Goal: Task Accomplishment & Management: Manage account settings

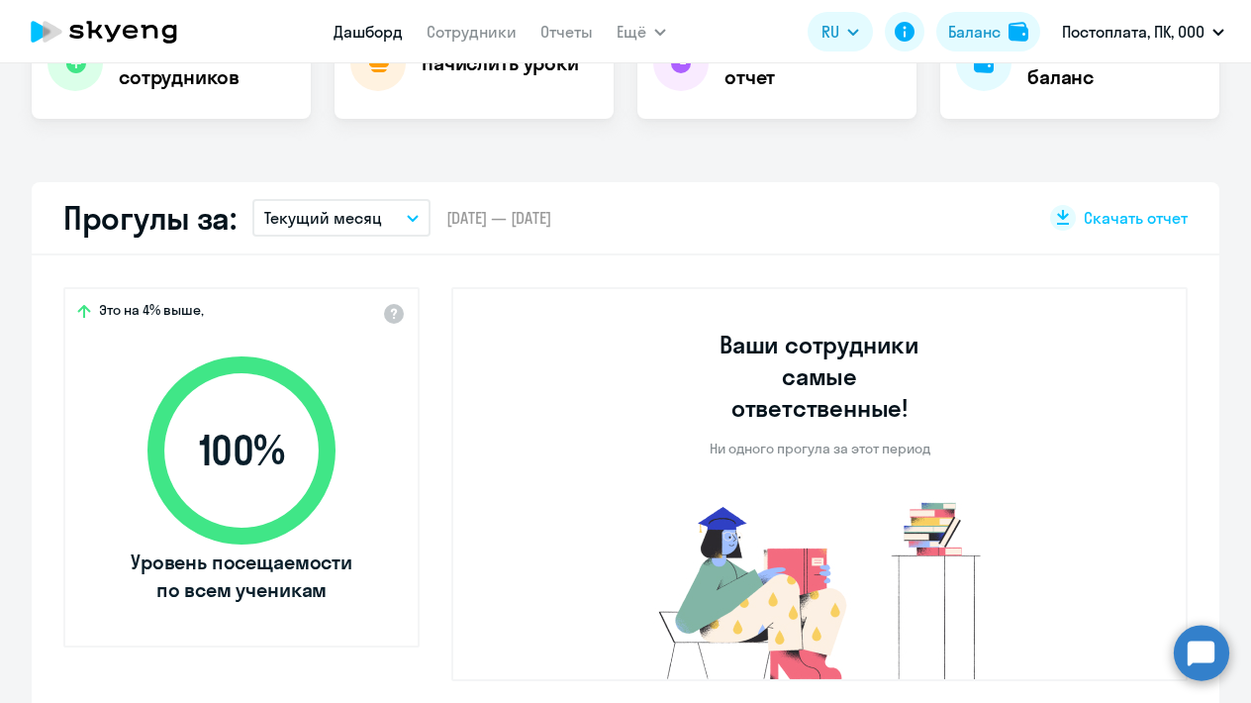
scroll to position [476, 0]
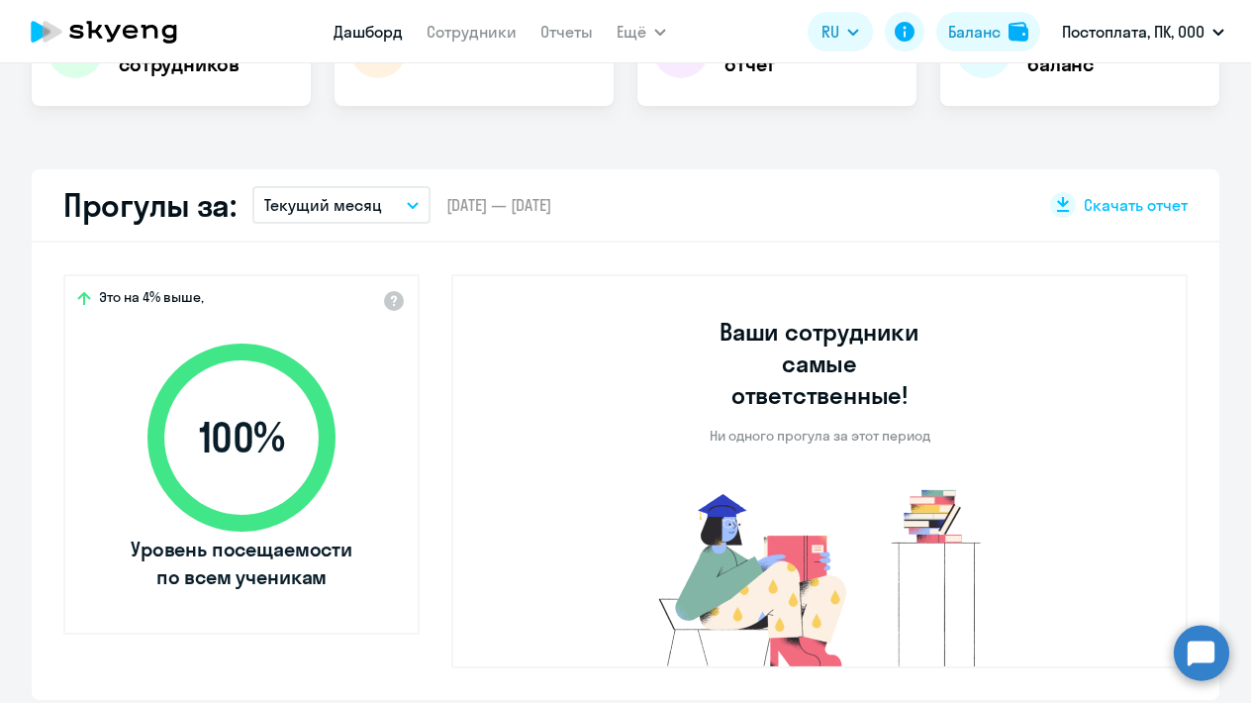
select select "30"
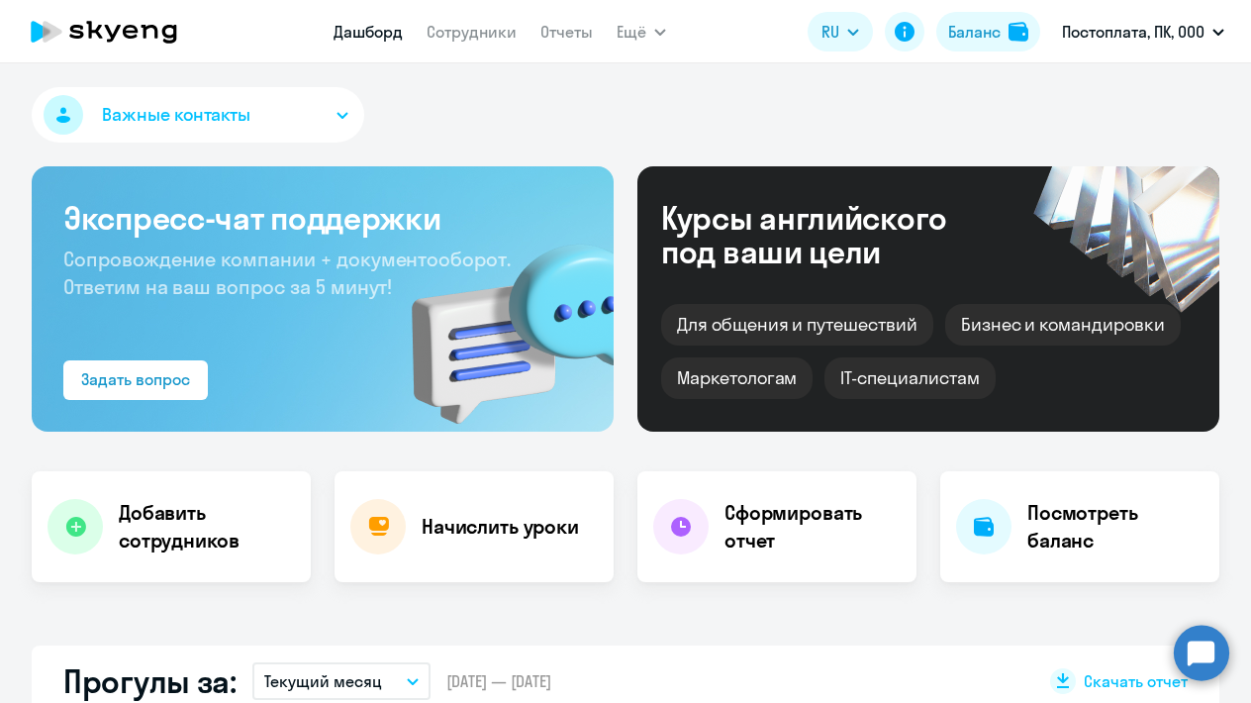
scroll to position [0, 0]
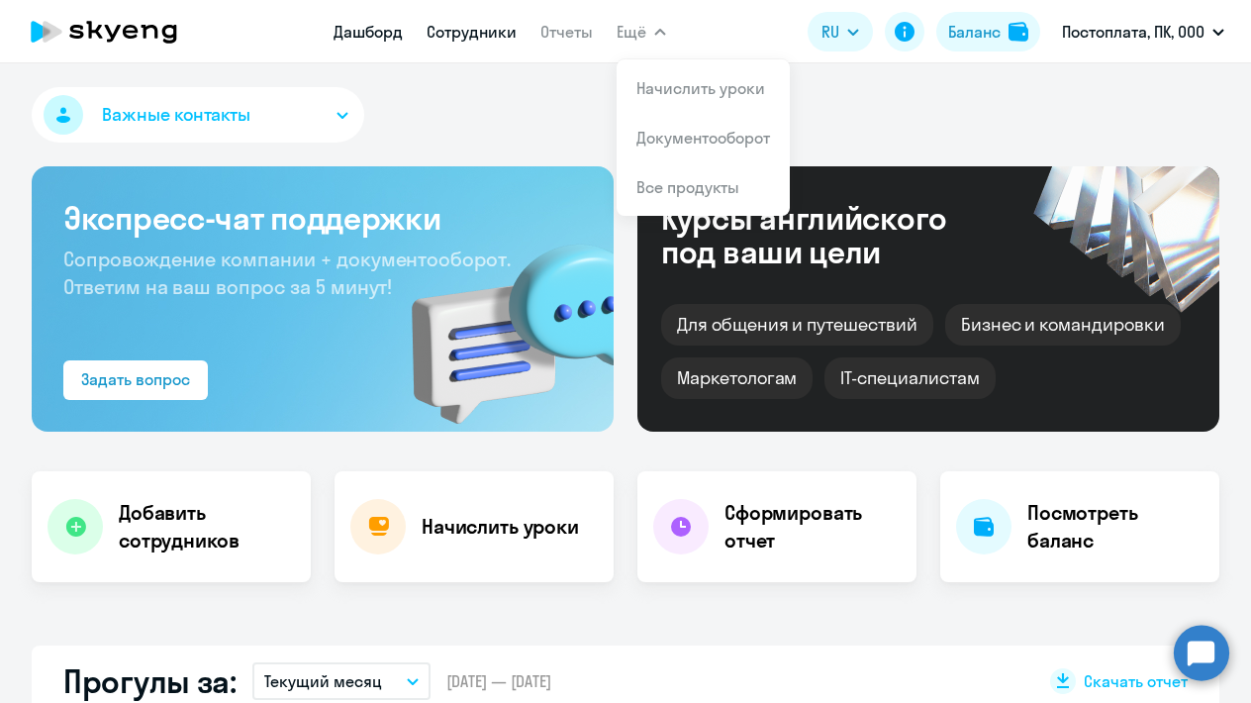
click at [479, 36] on link "Сотрудники" at bounding box center [472, 32] width 90 height 20
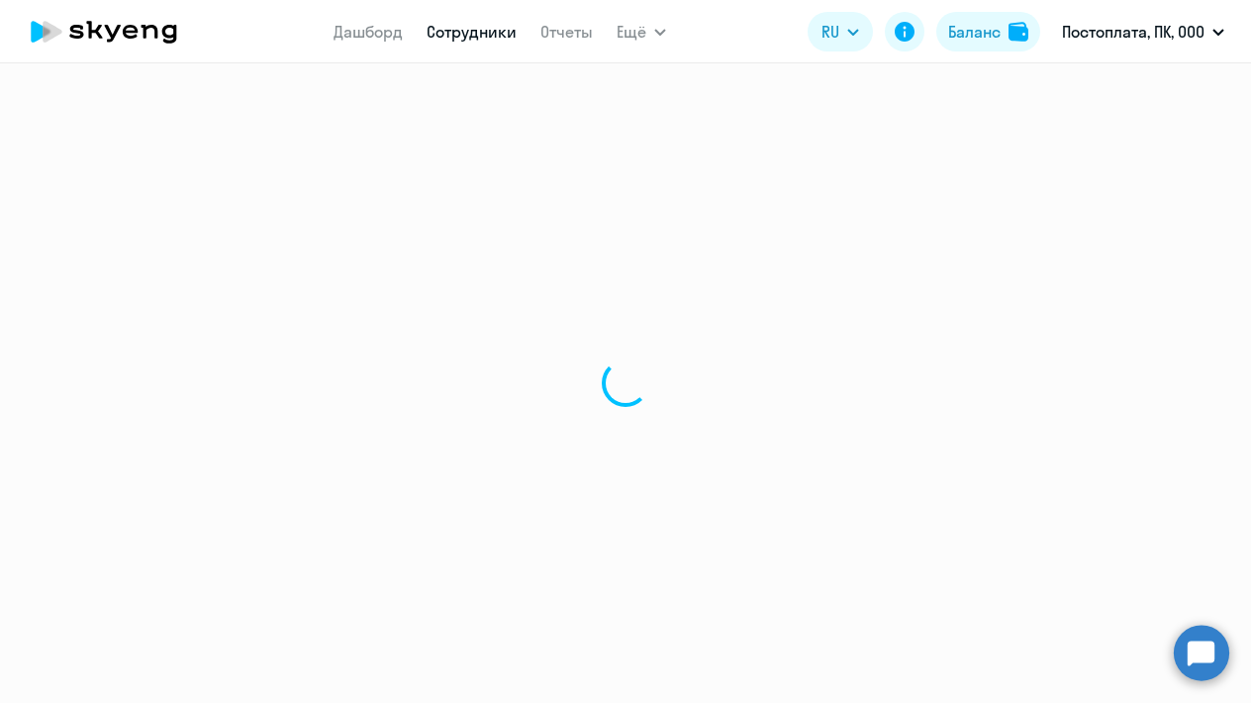
select select "30"
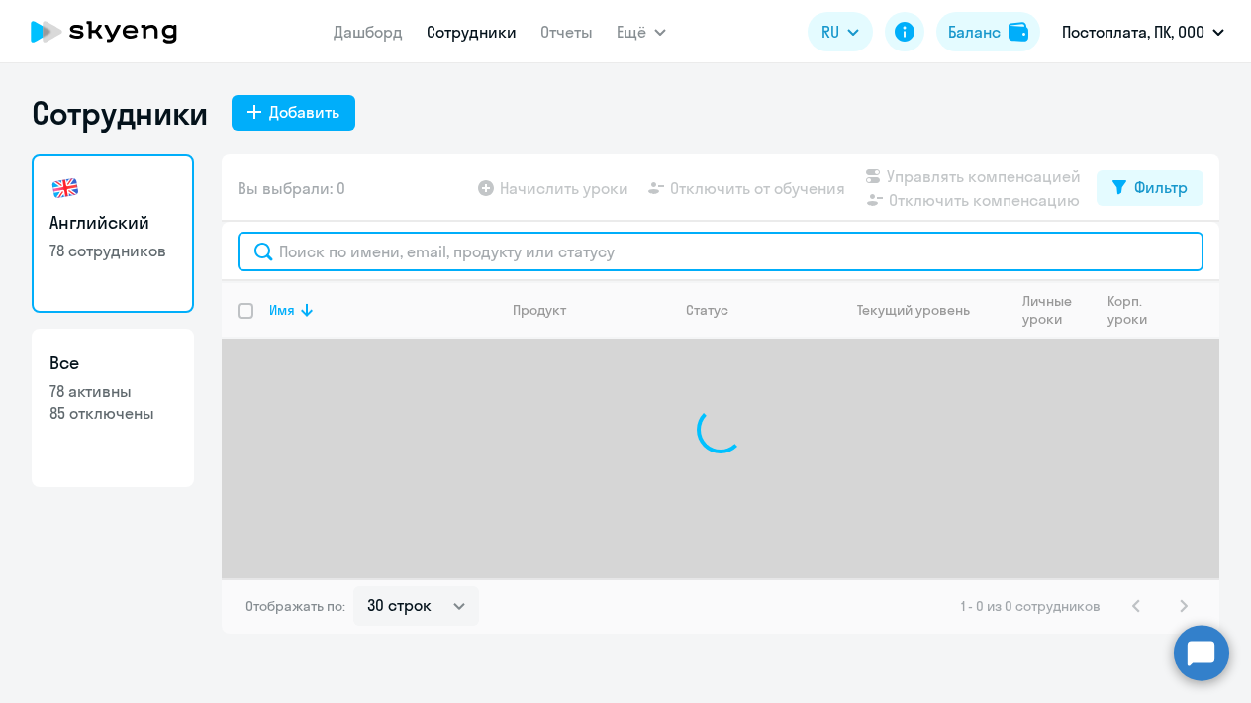
click at [433, 248] on input "text" at bounding box center [721, 252] width 966 height 40
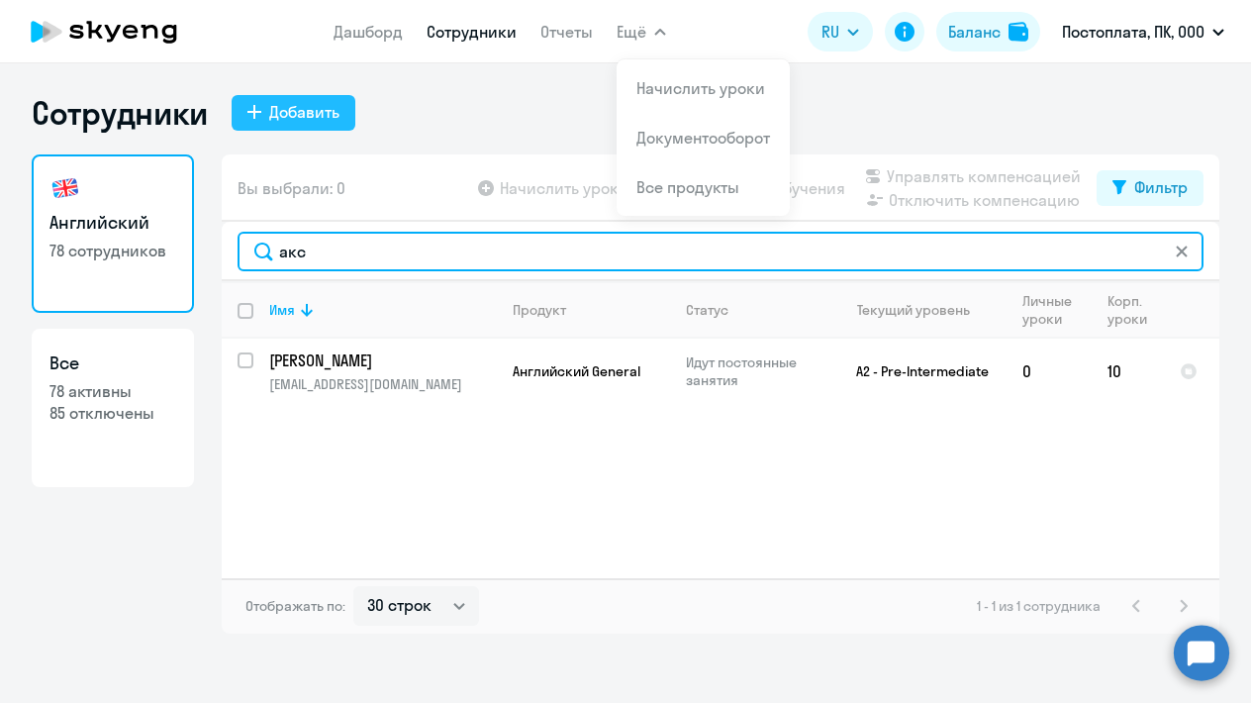
type input "акс"
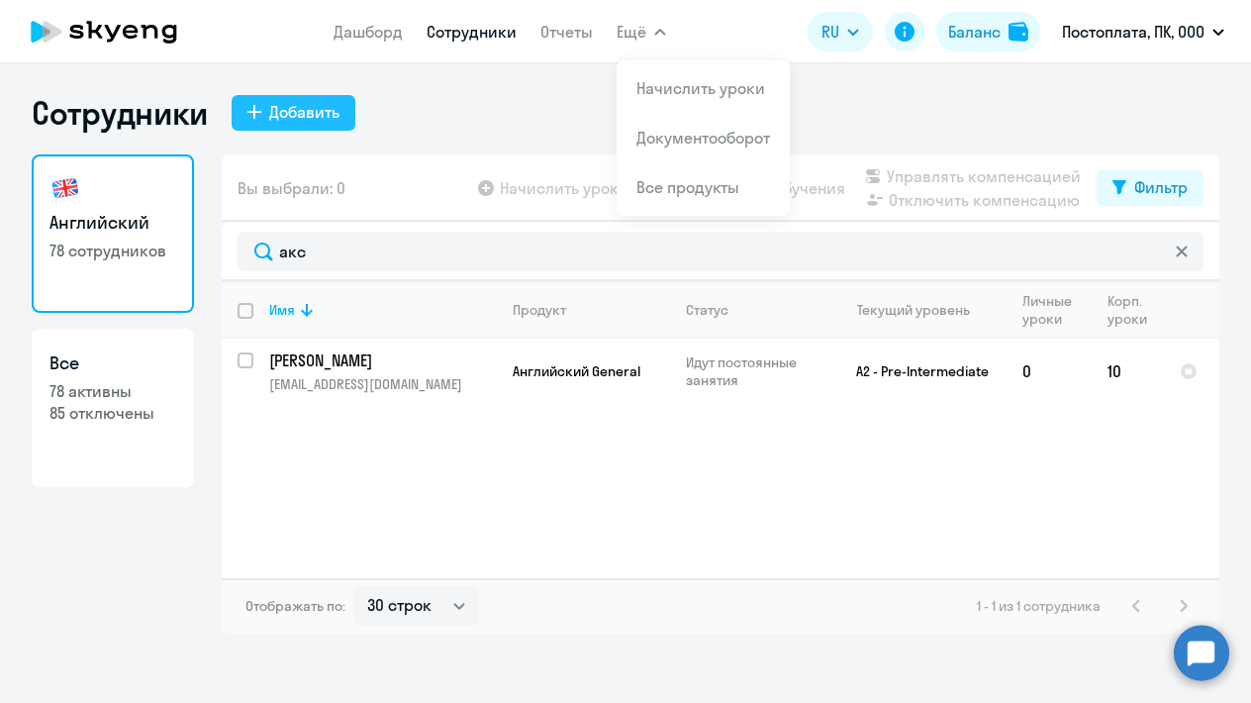
click at [299, 123] on div "Добавить" at bounding box center [304, 112] width 70 height 24
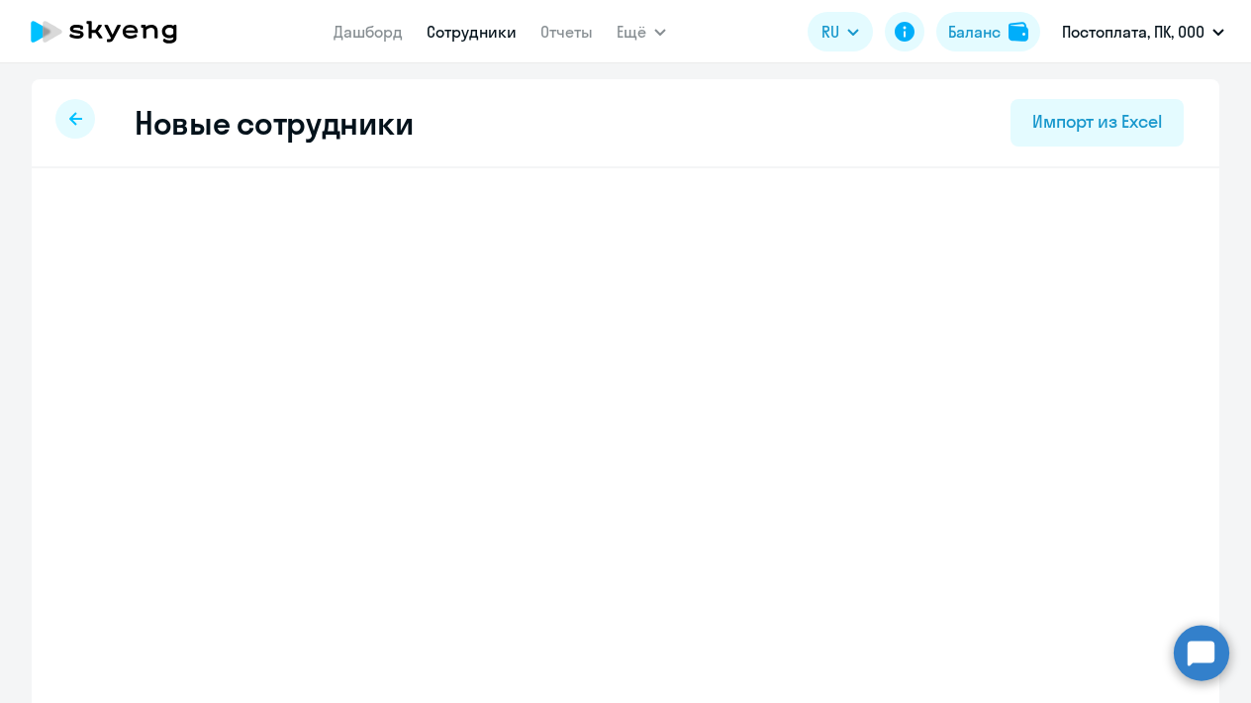
select select "english_adult_not_native_speaker"
select select "3"
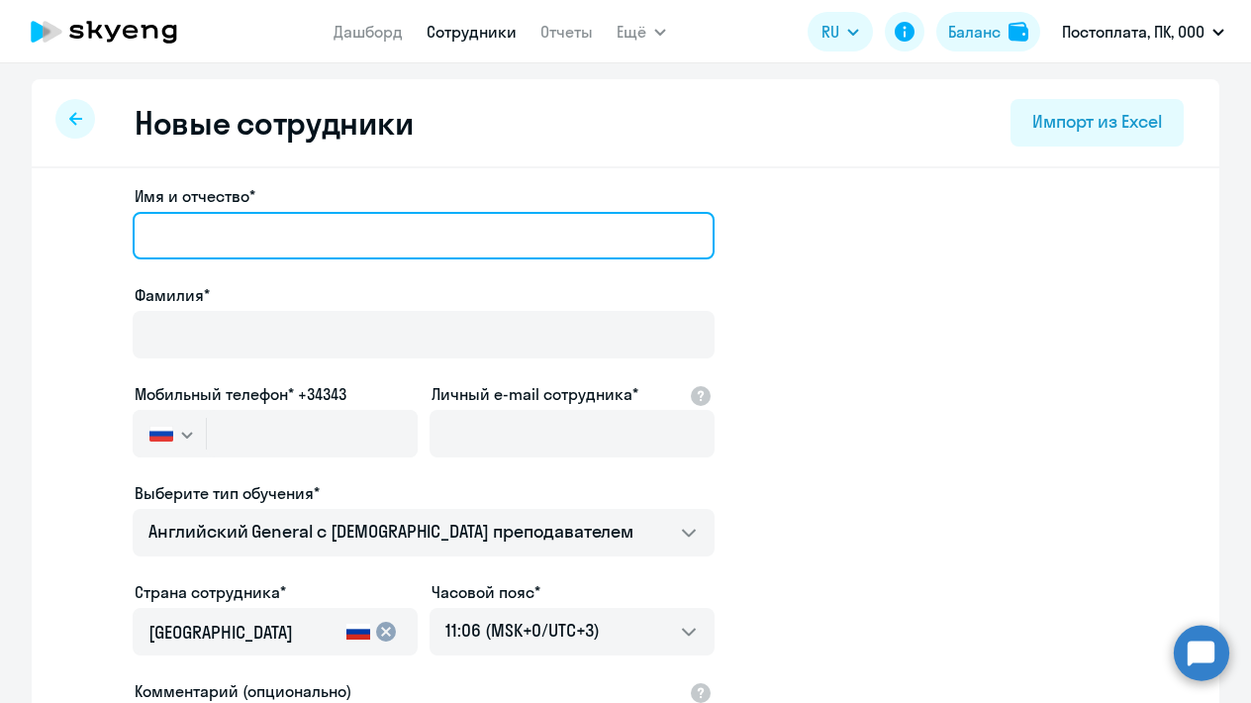
paste input "[PERSON_NAME]"
drag, startPoint x: 233, startPoint y: 238, endPoint x: 106, endPoint y: 248, distance: 127.2
click at [105, 247] on app-new-student-form "Имя и отчество* [PERSON_NAME]* Мобильный телефон* +34343 [GEOGRAPHIC_DATA] +7 […" at bounding box center [625, 537] width 1125 height 706
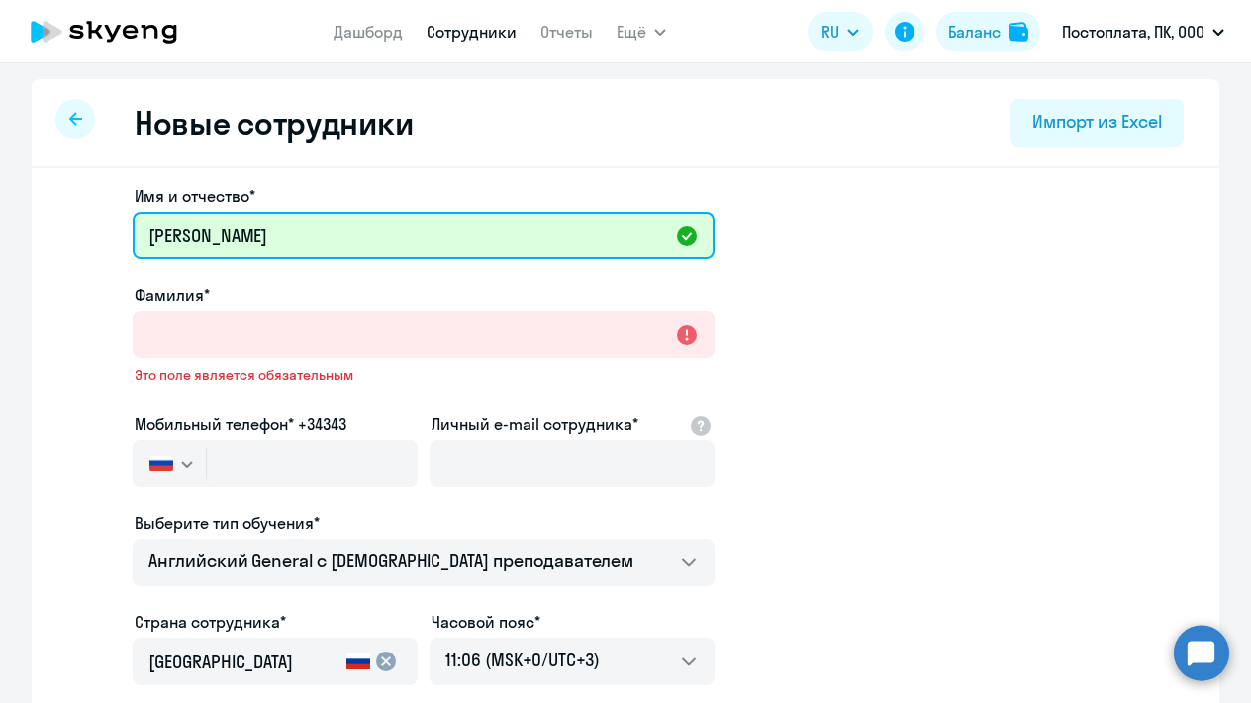
drag, startPoint x: 241, startPoint y: 235, endPoint x: 54, endPoint y: 239, distance: 186.2
click at [54, 237] on div "Имя и отчество* [PERSON_NAME] Фамилия* Это поле является обязательным Мобильный…" at bounding box center [626, 618] width 1188 height 900
paste input "[PERSON_NAME]"
drag, startPoint x: 373, startPoint y: 240, endPoint x: 120, endPoint y: 235, distance: 253.5
click at [121, 235] on app-new-student-form "Имя и отчество* [PERSON_NAME] [PERSON_NAME] Фамилия* Это поле является обязател…" at bounding box center [625, 552] width 1125 height 736
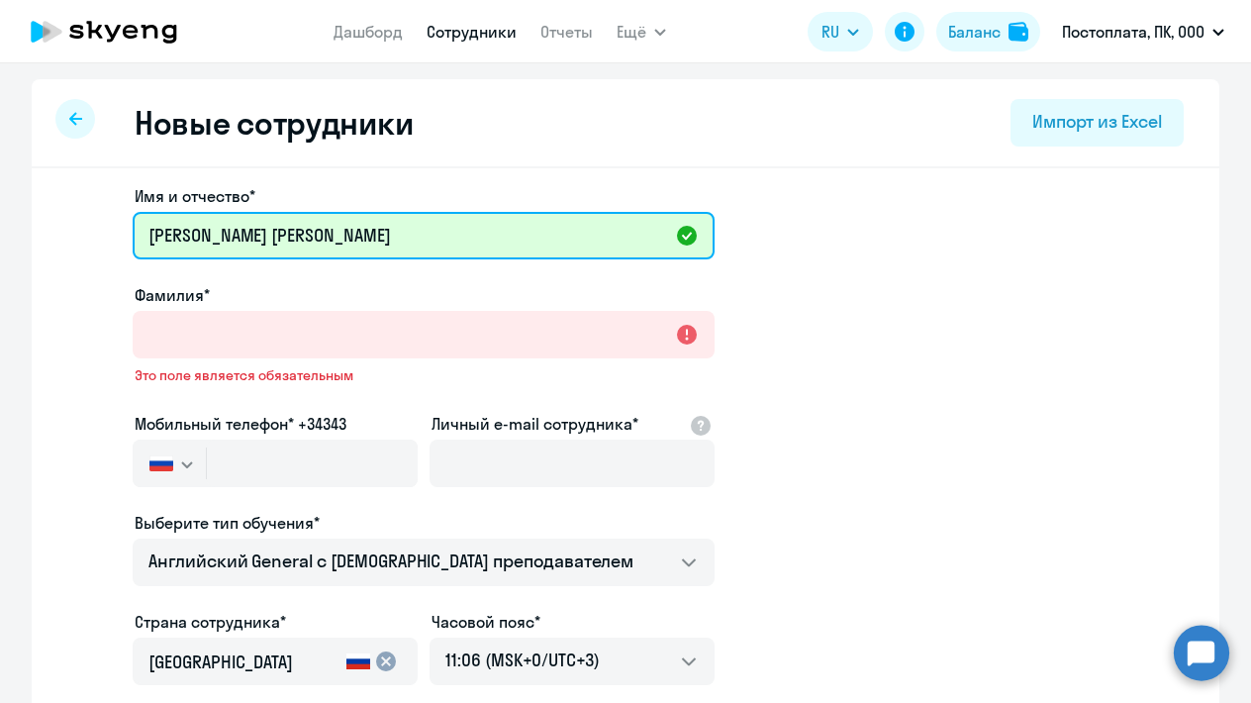
paste input "text"
drag, startPoint x: 234, startPoint y: 234, endPoint x: 65, endPoint y: 237, distance: 168.3
click at [65, 236] on app-new-student-form "Имя и отчество* [PERSON_NAME]* Это поле является обязательным Мобильный телефон…" at bounding box center [625, 552] width 1125 height 736
type input "[PERSON_NAME]"
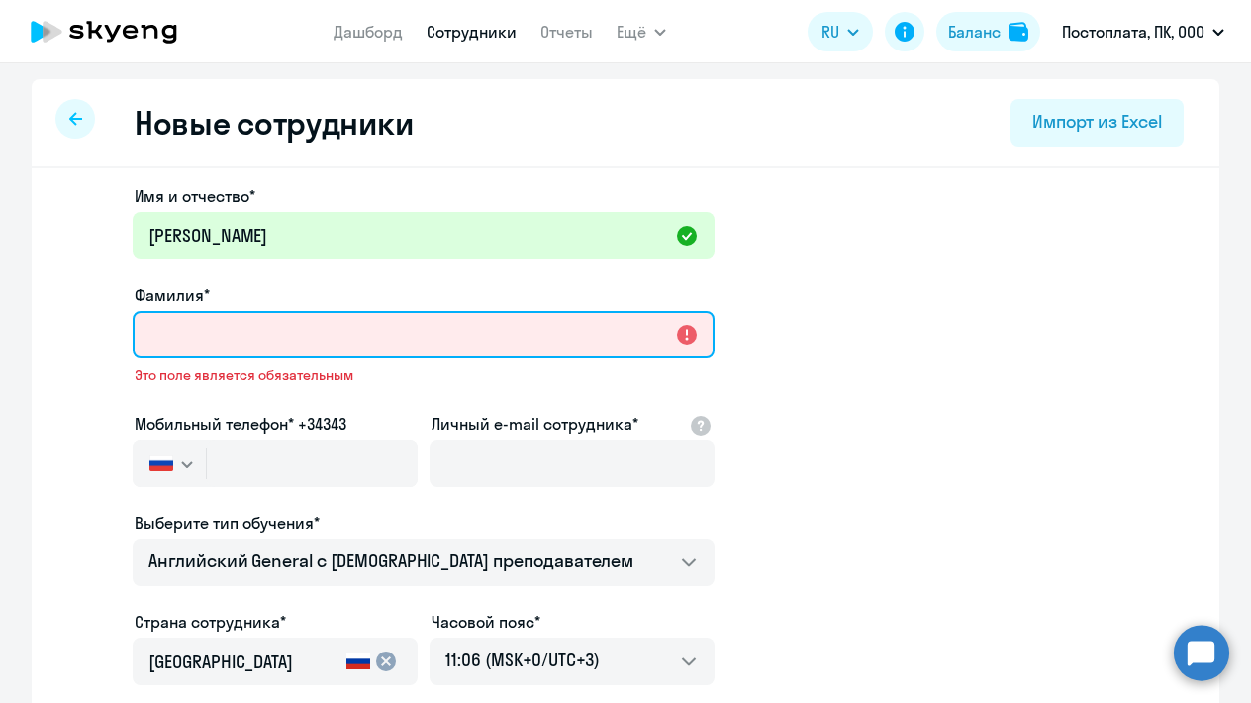
click at [193, 349] on input "Фамилия*" at bounding box center [424, 335] width 582 height 48
paste input "[PERSON_NAME]"
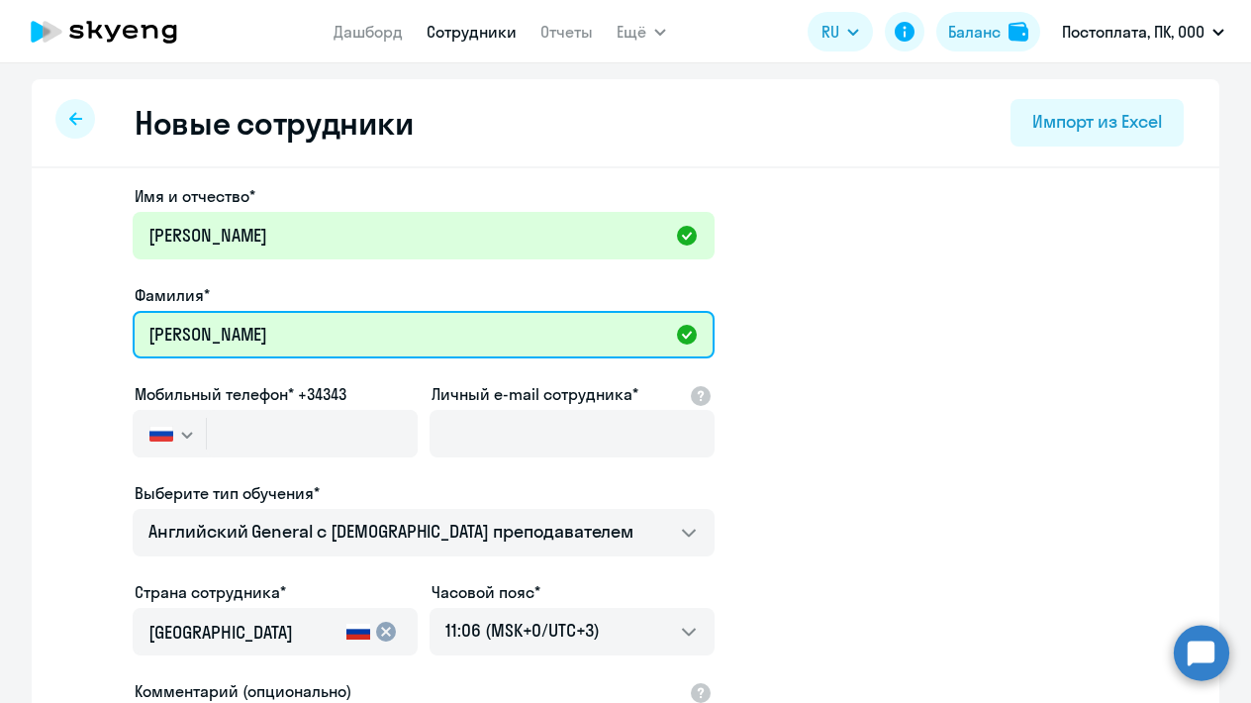
drag, startPoint x: 229, startPoint y: 329, endPoint x: 357, endPoint y: 318, distance: 129.2
click at [355, 323] on input "[PERSON_NAME]" at bounding box center [424, 335] width 582 height 48
type input "[PERSON_NAME]"
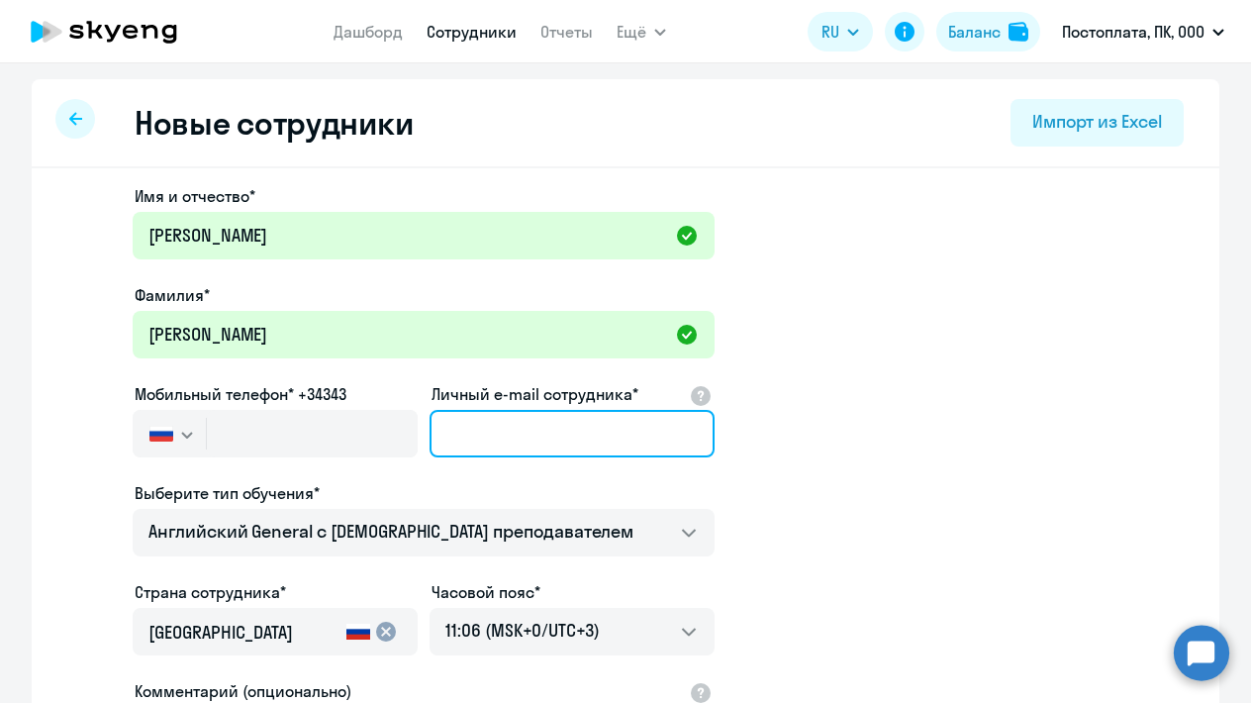
paste input "[EMAIL_ADDRESS][DOMAIN_NAME]"
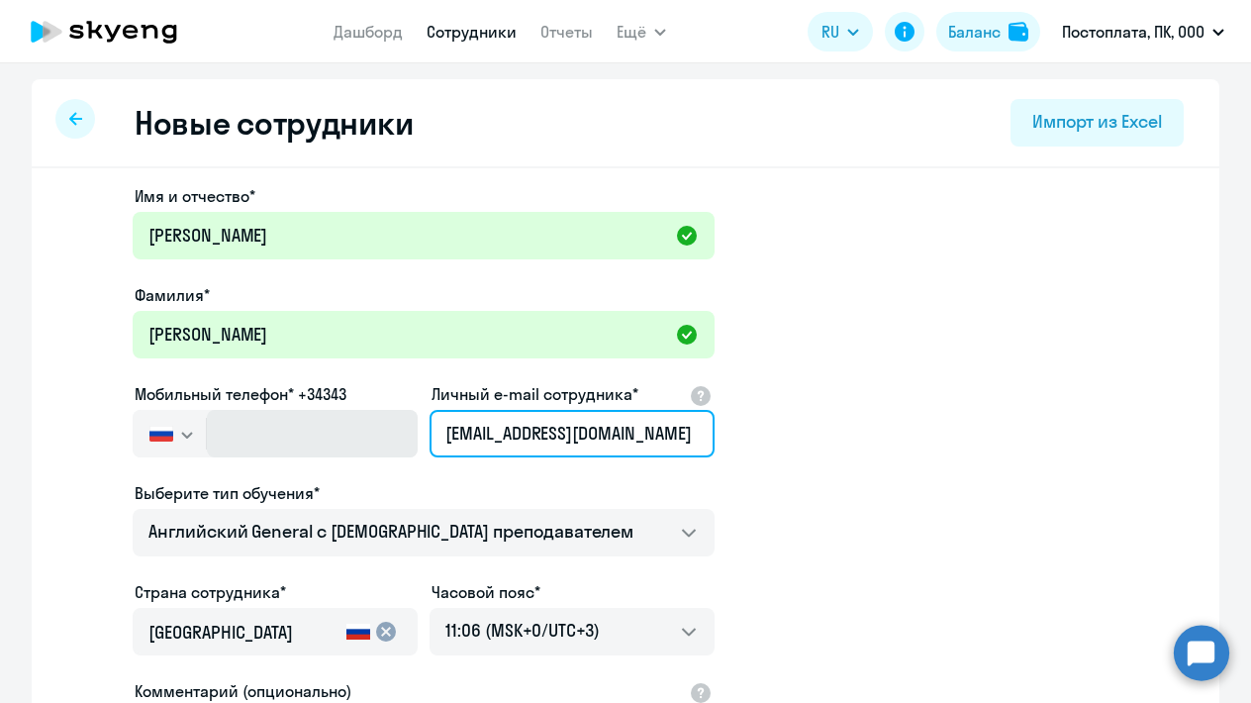
type input "[EMAIL_ADDRESS][DOMAIN_NAME]"
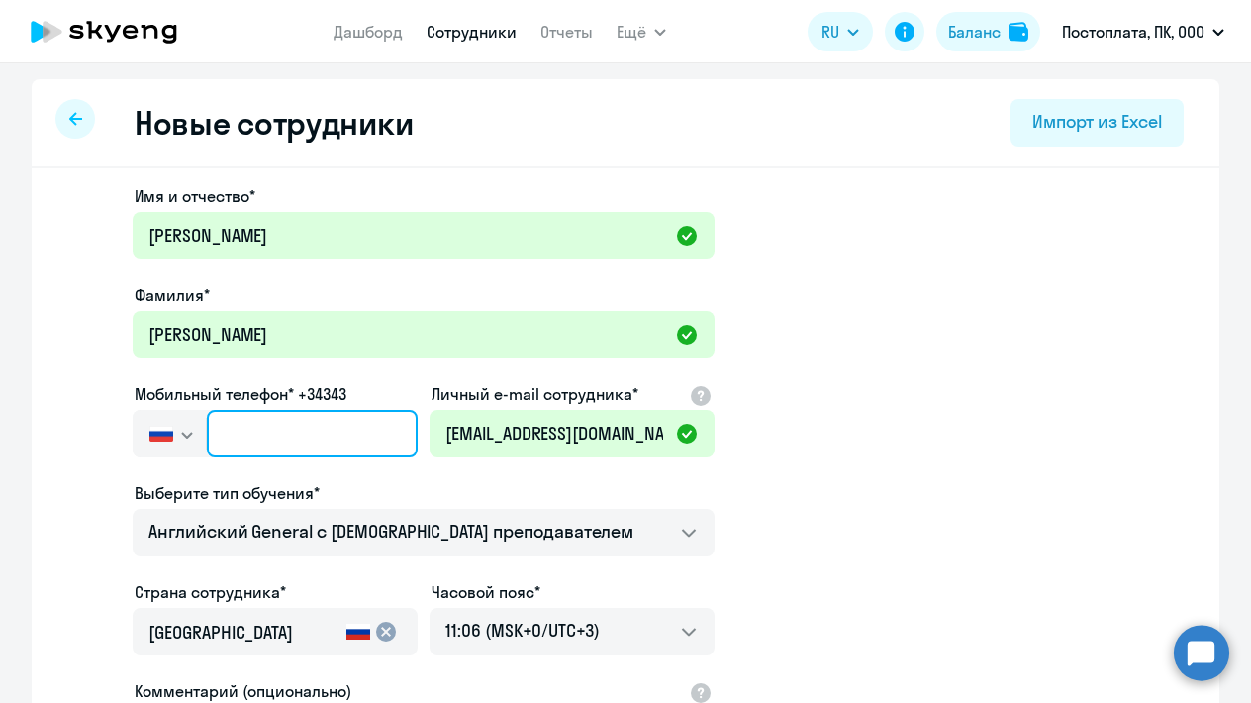
click at [277, 452] on input "text" at bounding box center [312, 434] width 211 height 48
paste input "[PHONE_NUMBER]"
type input "[PHONE_NUMBER]"
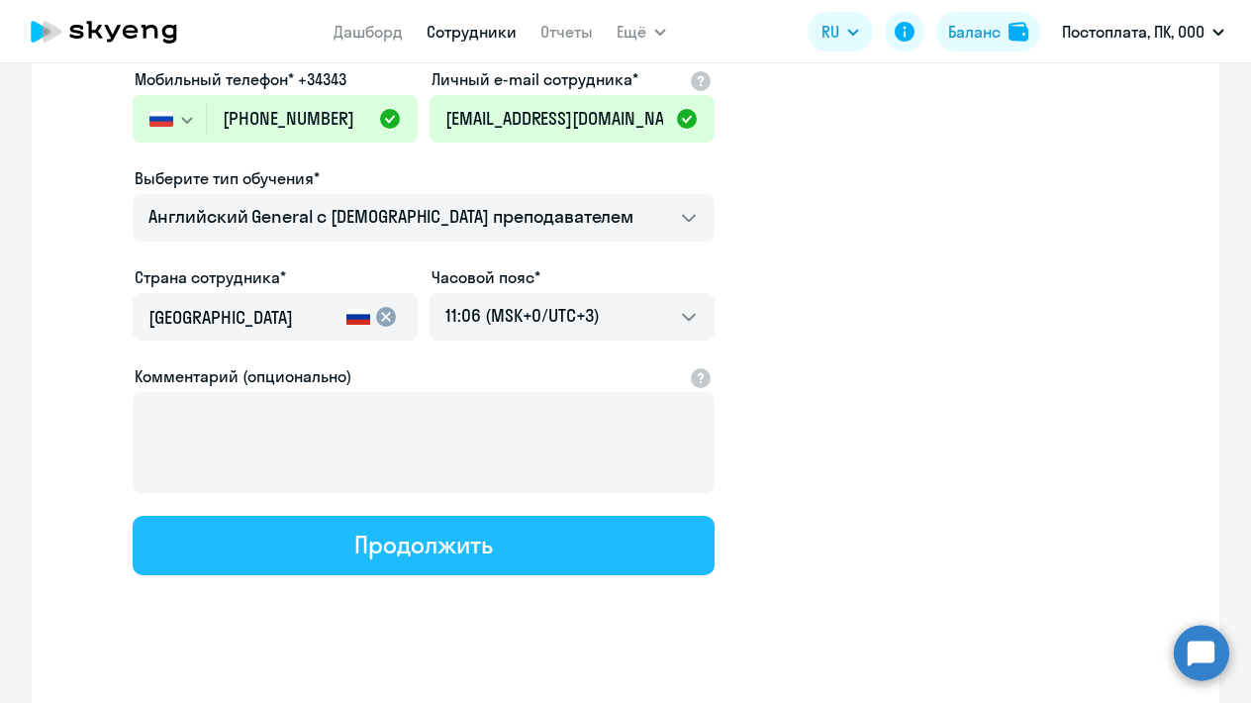
click at [435, 560] on button "Продолжить" at bounding box center [424, 545] width 582 height 59
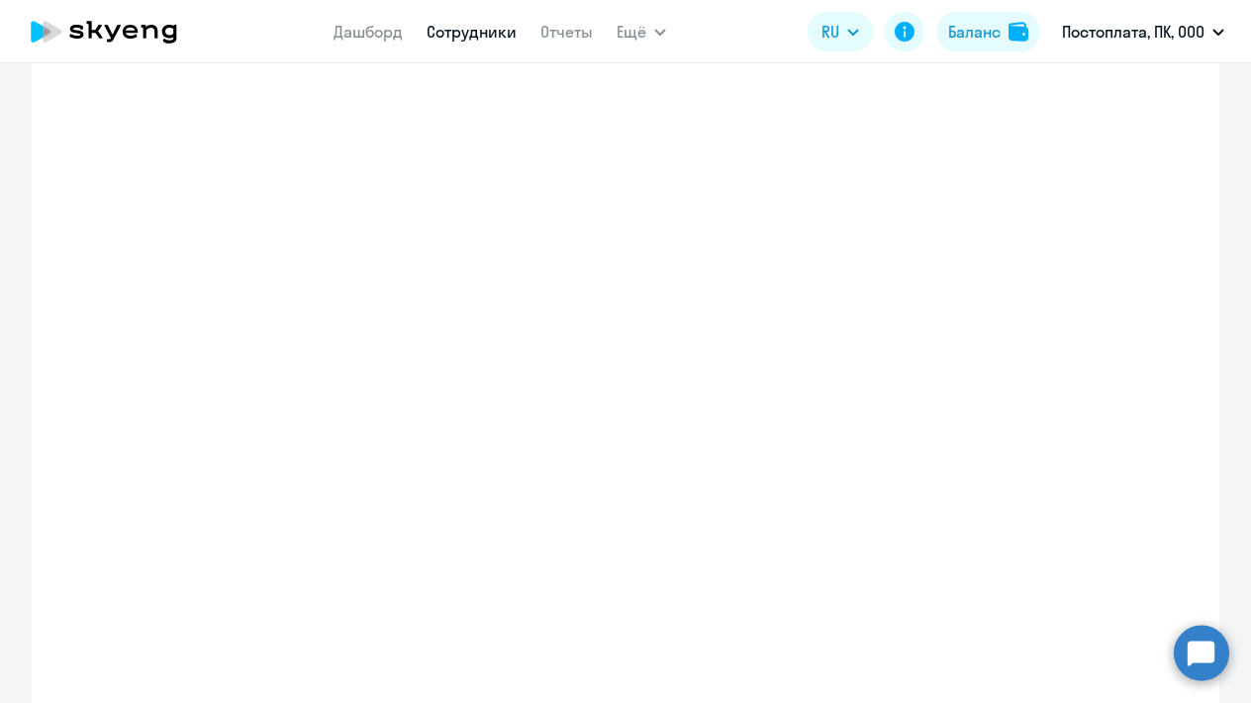
select select "english_adult_not_native_speaker"
select select "3"
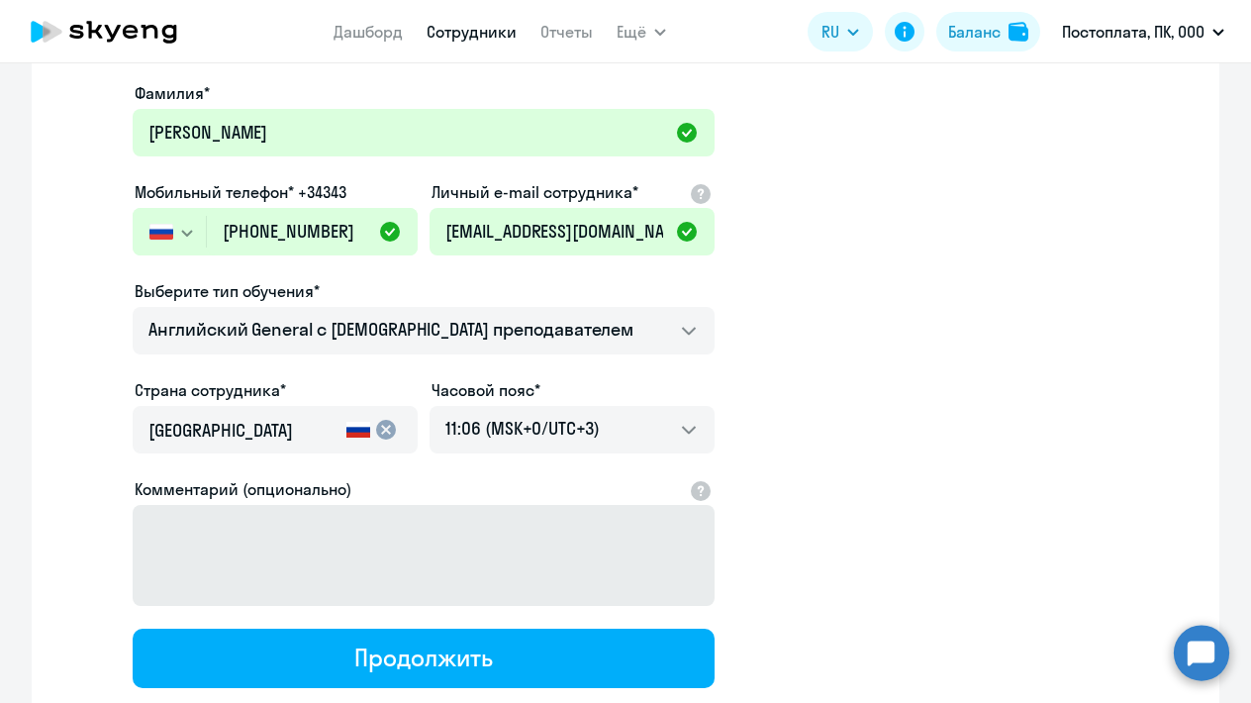
scroll to position [9, 0]
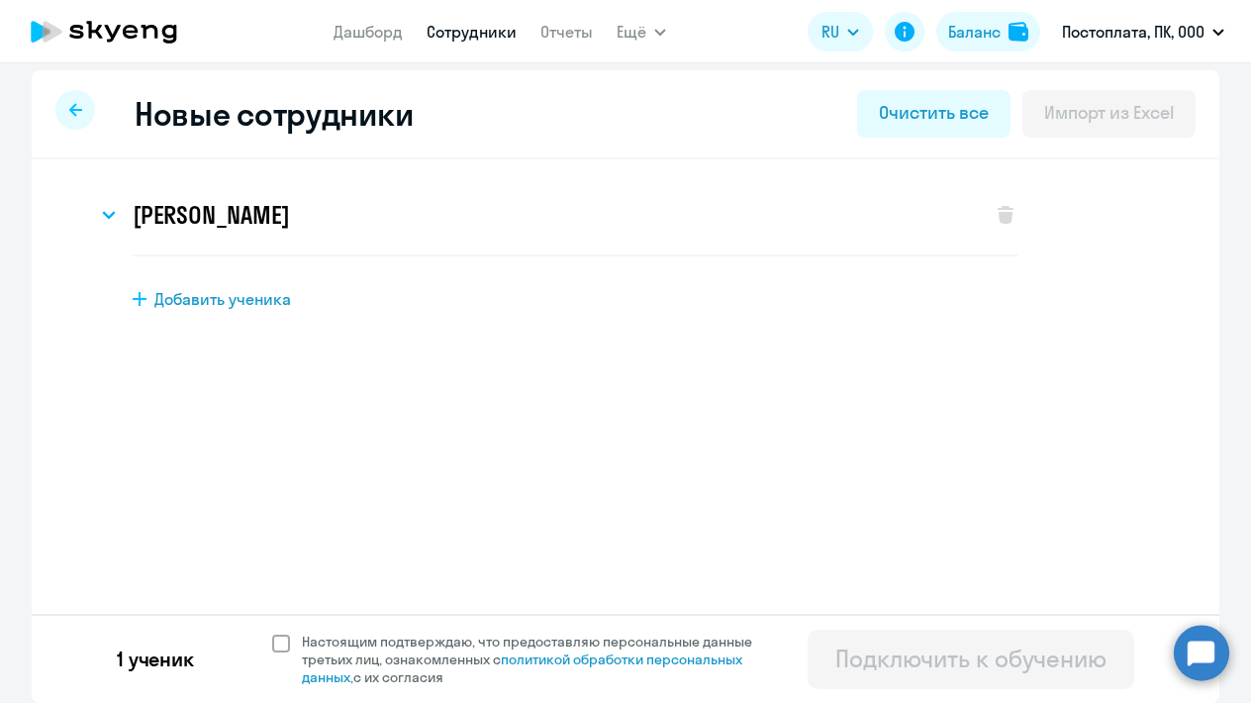
click at [272, 635] on span at bounding box center [281, 644] width 18 height 18
click at [272, 633] on input "Настоящим подтверждаю, что предоставляю персональные данные третьих лиц, ознако…" at bounding box center [271, 632] width 1 height 1
checkbox input "true"
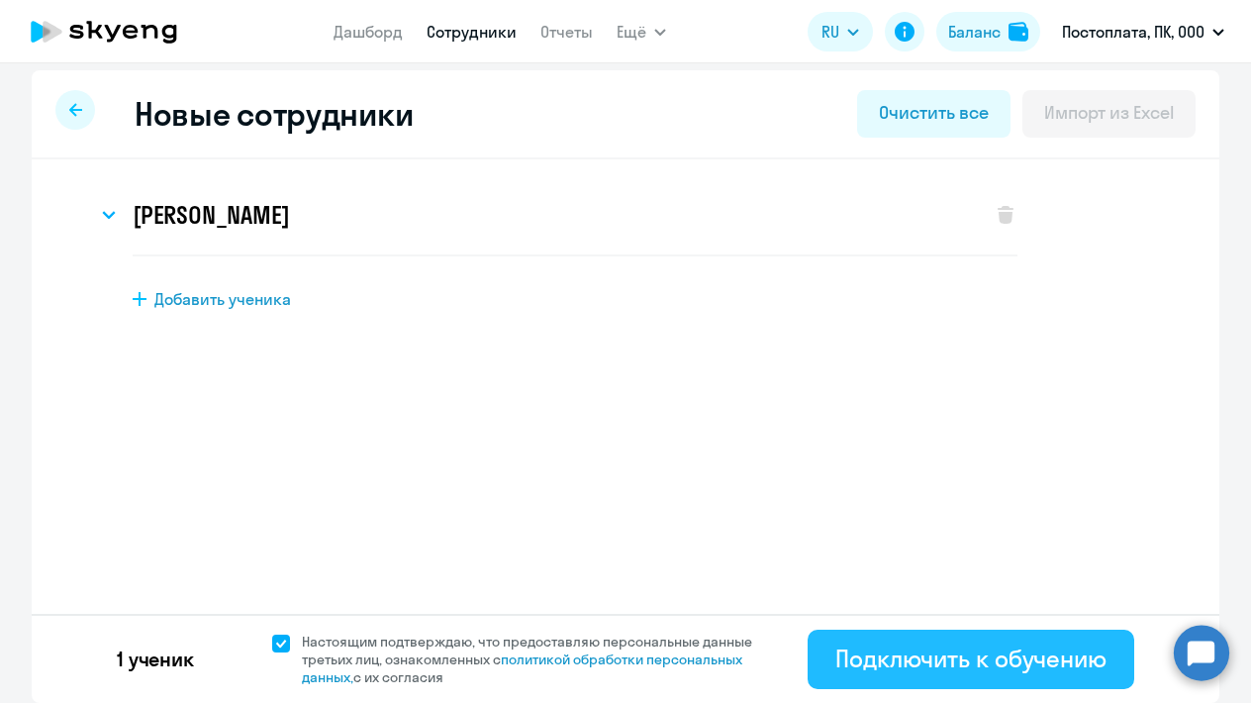
click at [963, 654] on div "Подключить к обучению" at bounding box center [971, 659] width 271 height 32
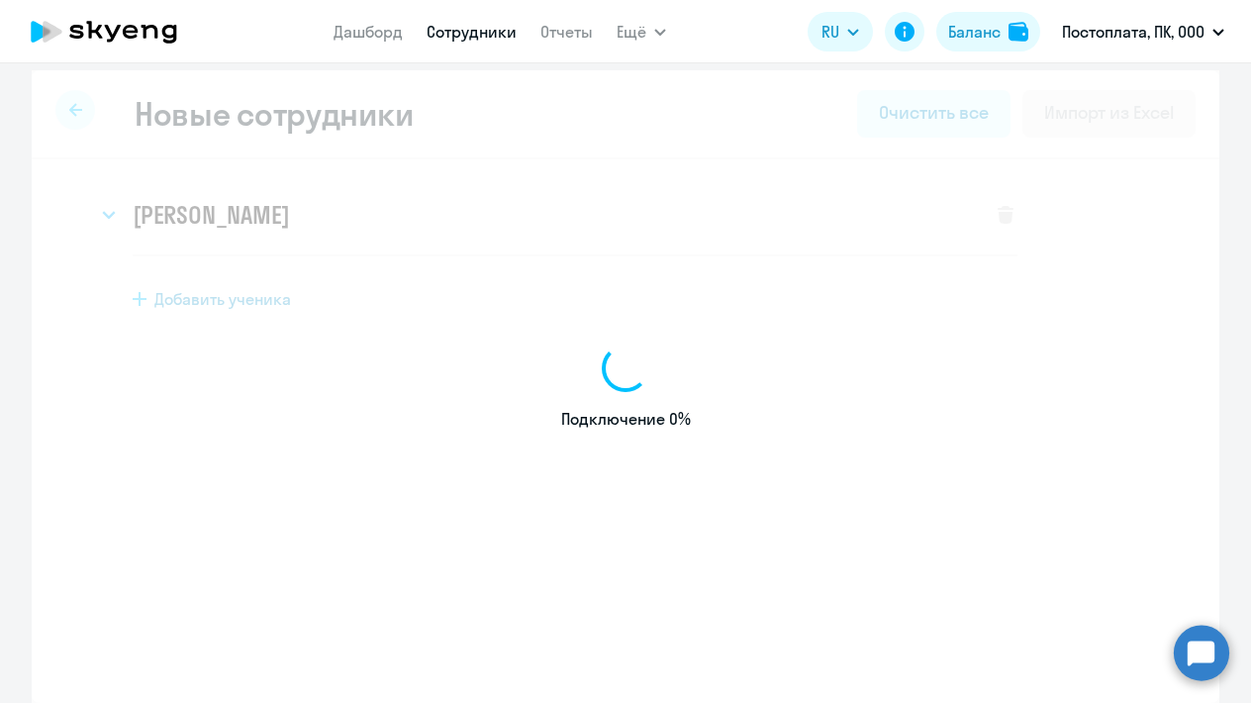
select select "english_adult_not_native_speaker"
select select "3"
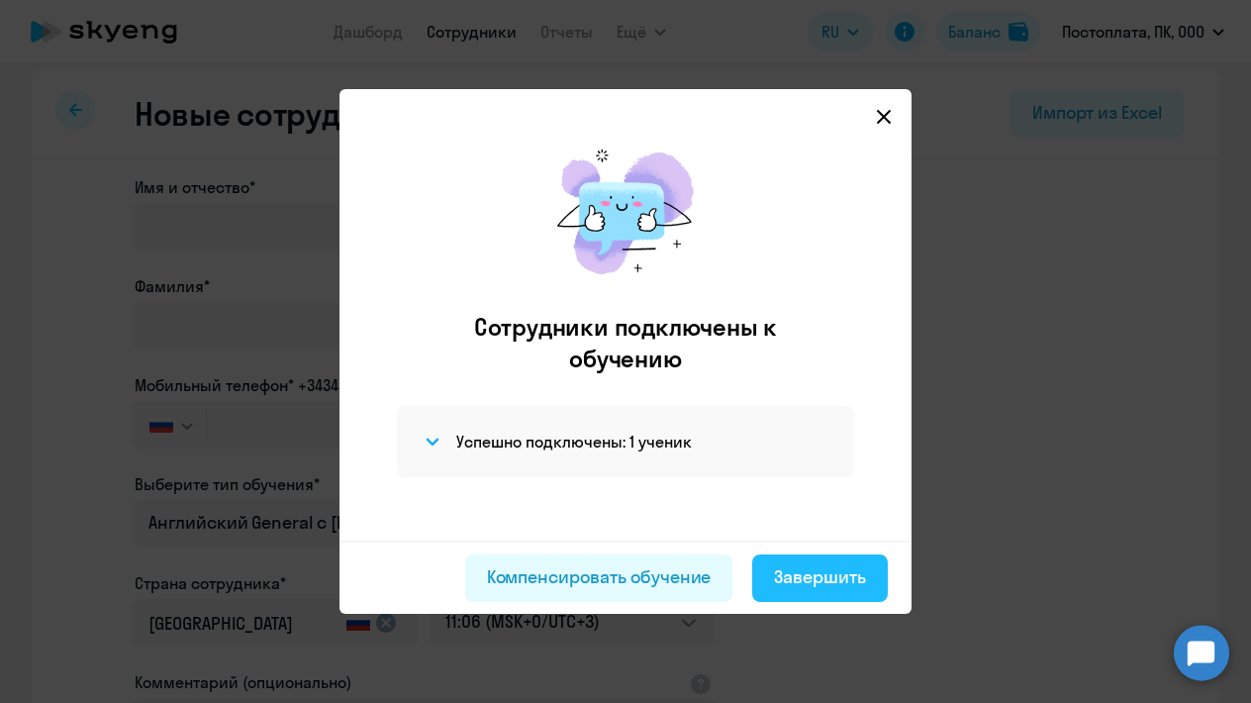
click at [804, 586] on div "Завершить" at bounding box center [820, 577] width 92 height 26
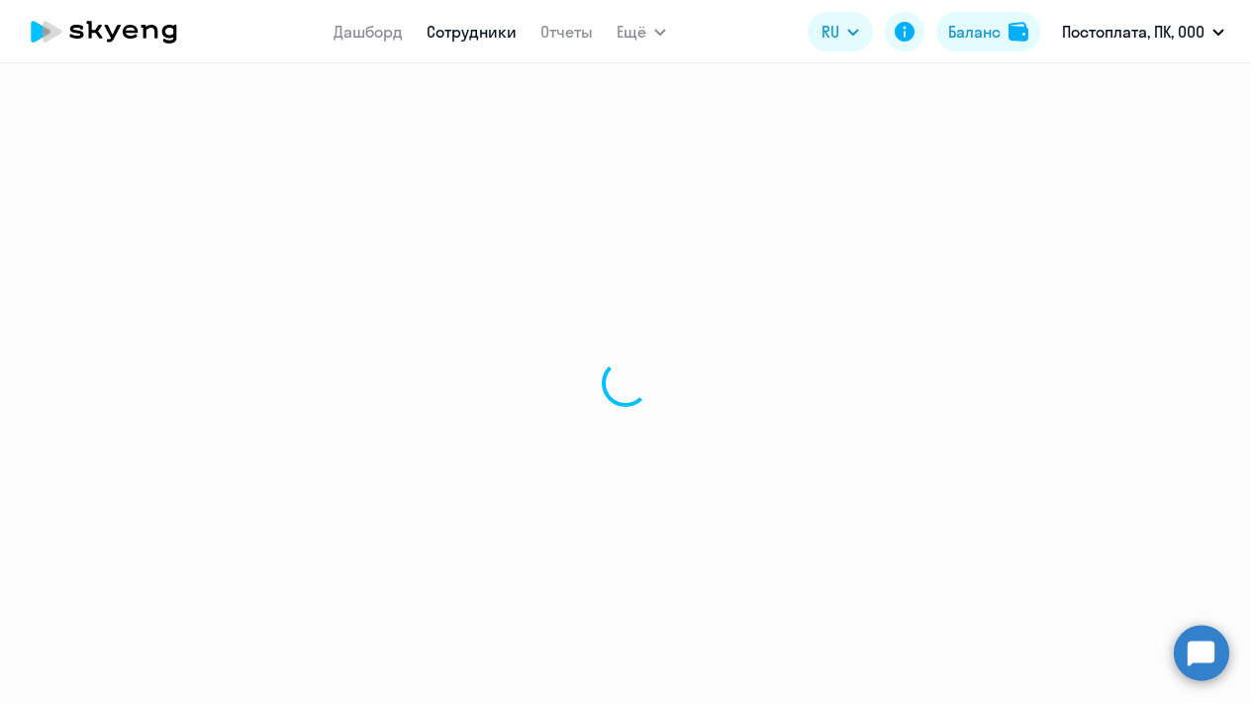
select select "30"
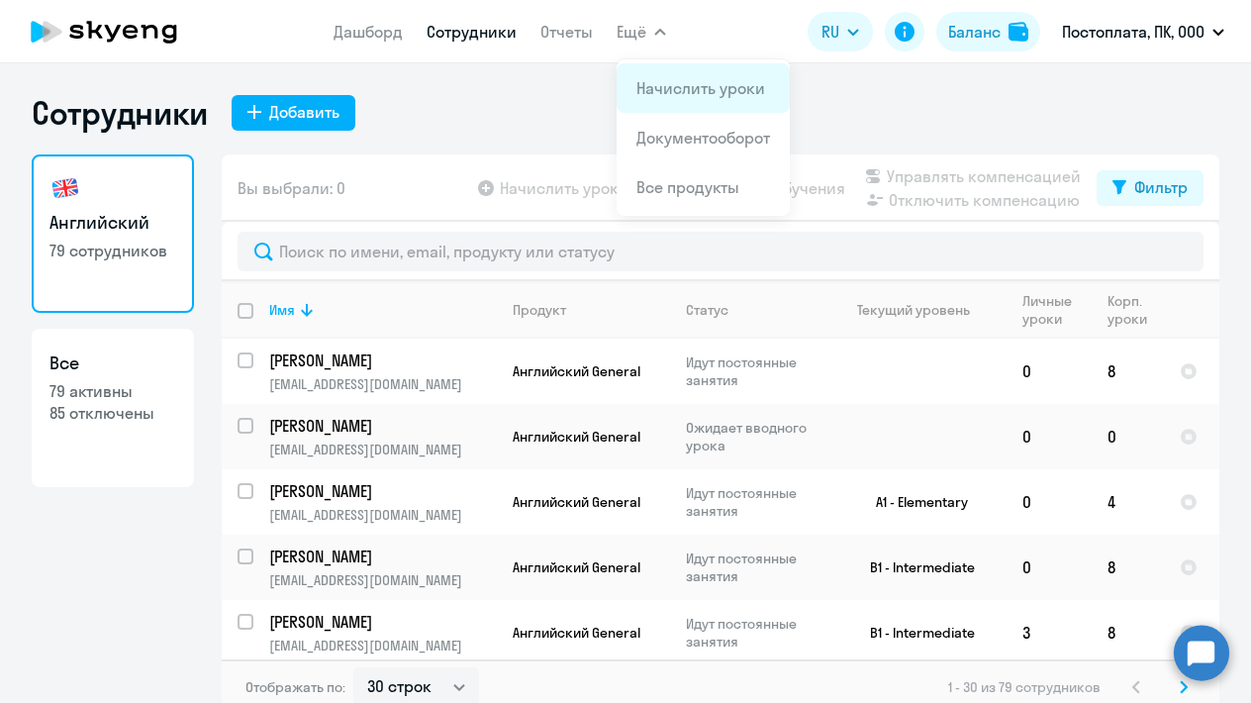
click at [654, 95] on link "Начислить уроки" at bounding box center [701, 88] width 129 height 20
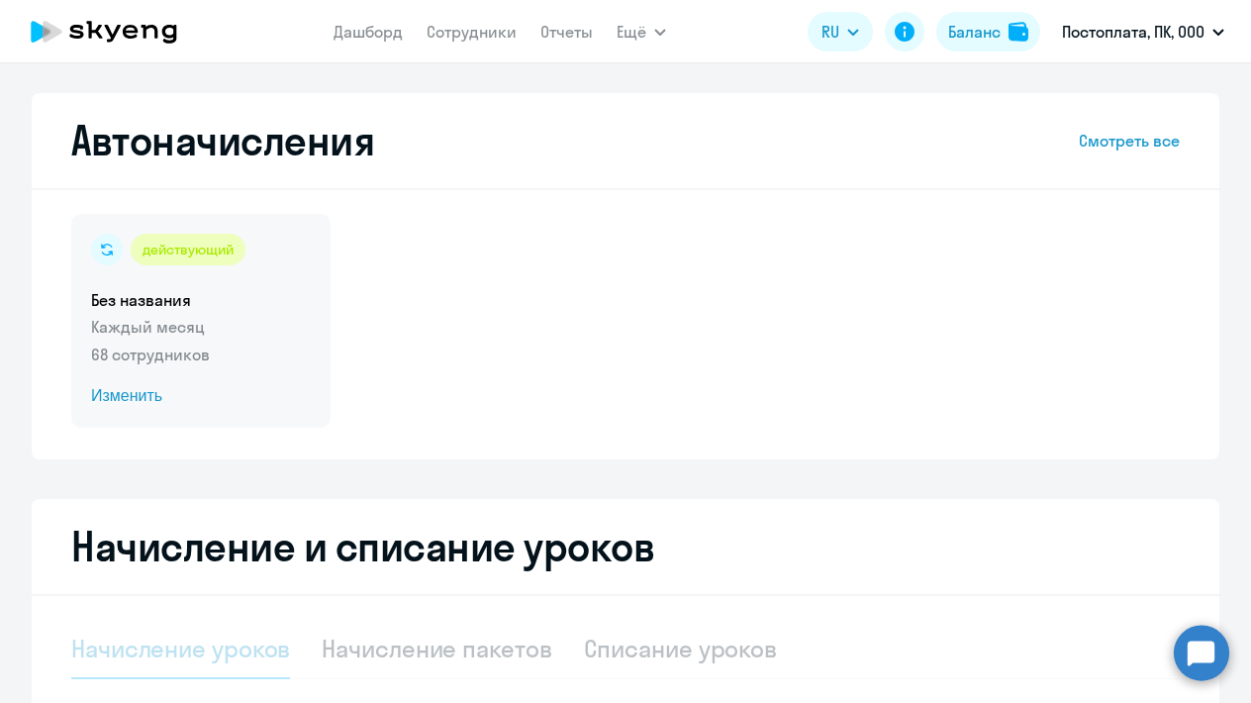
select select "10"
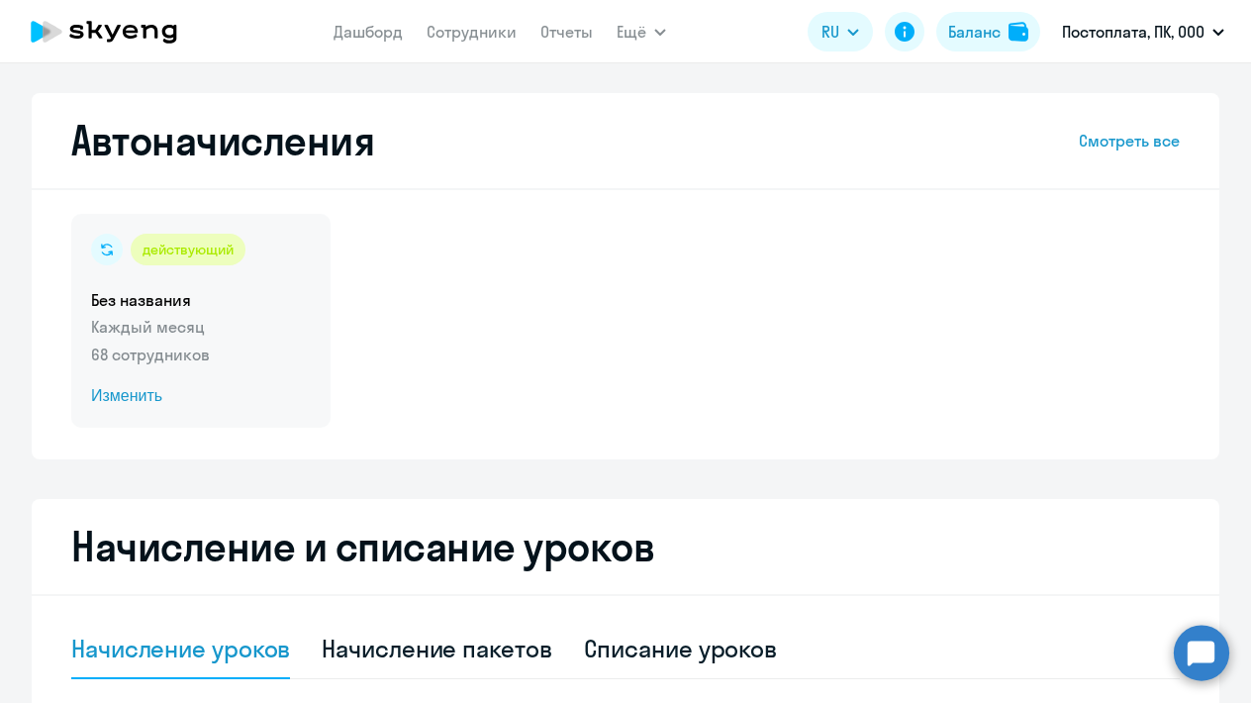
click at [132, 391] on span "Изменить" at bounding box center [201, 396] width 220 height 24
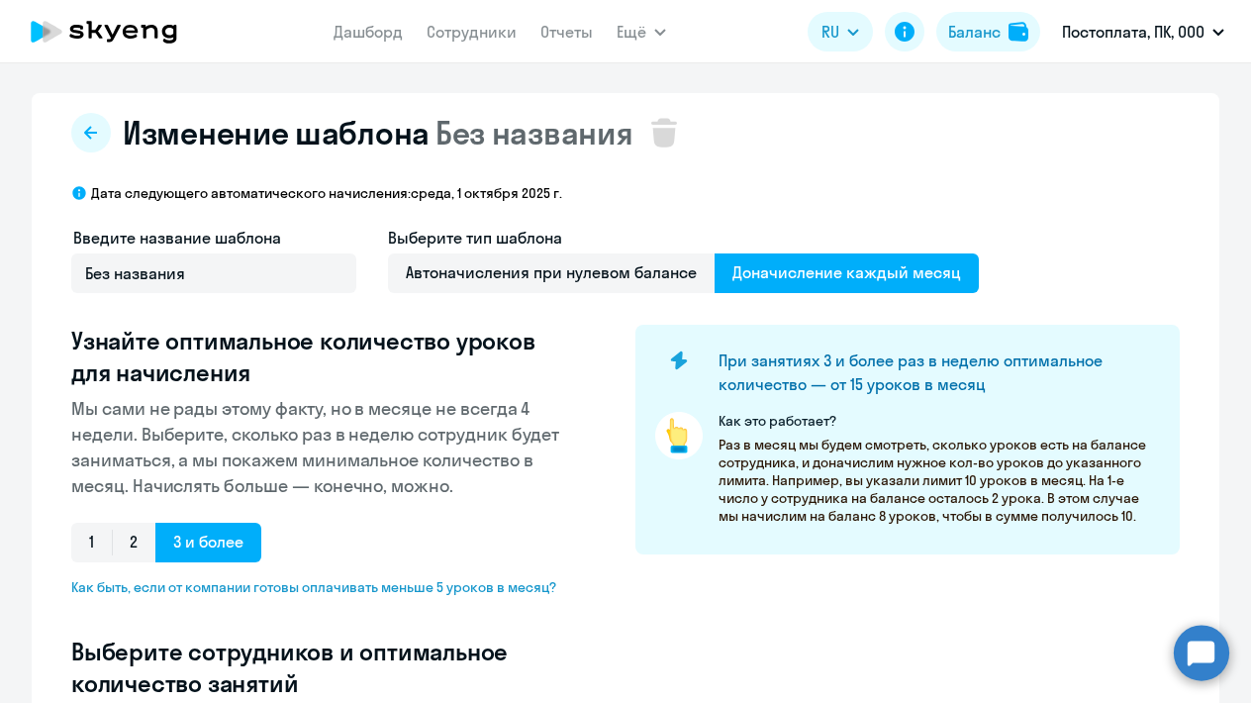
select select "10"
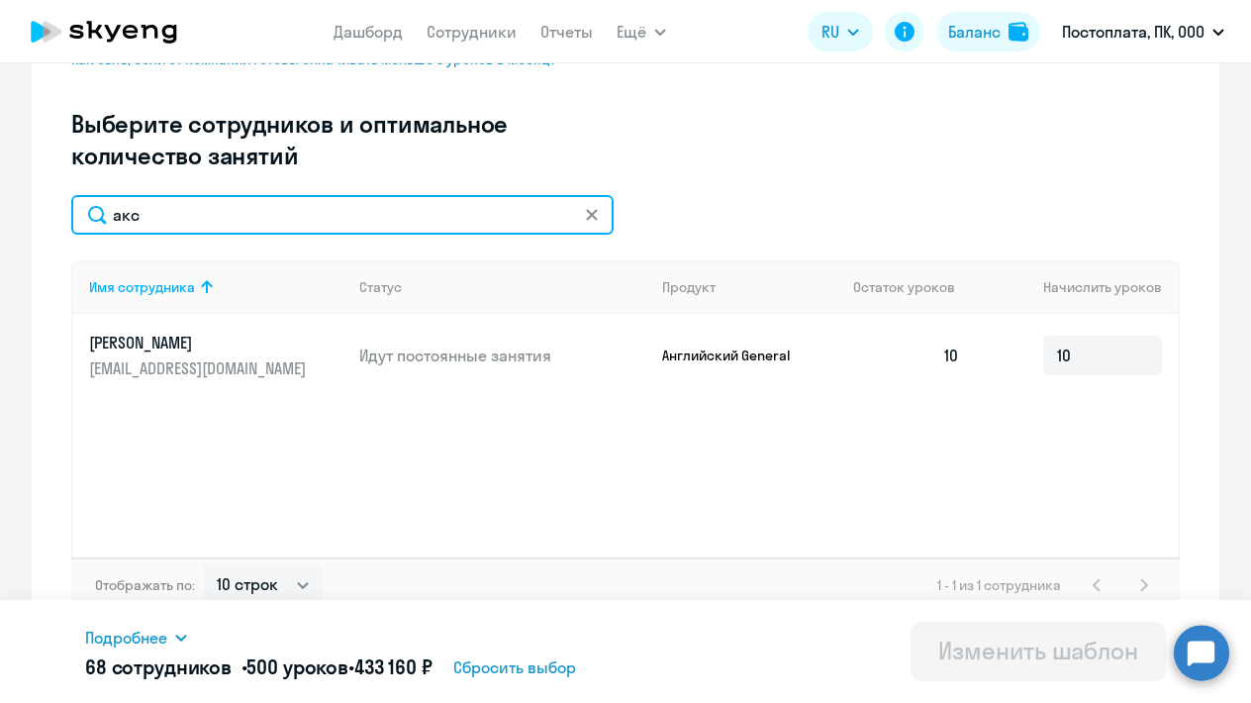
scroll to position [519, 0]
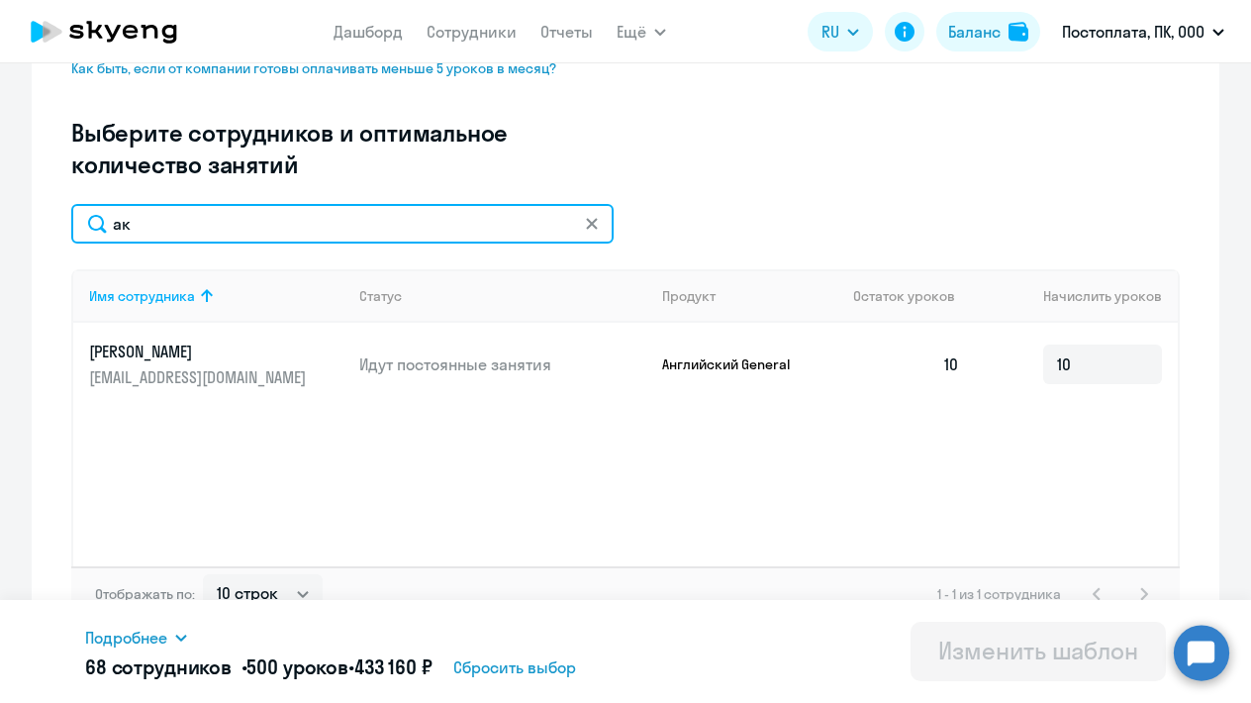
type input "[PERSON_NAME]"
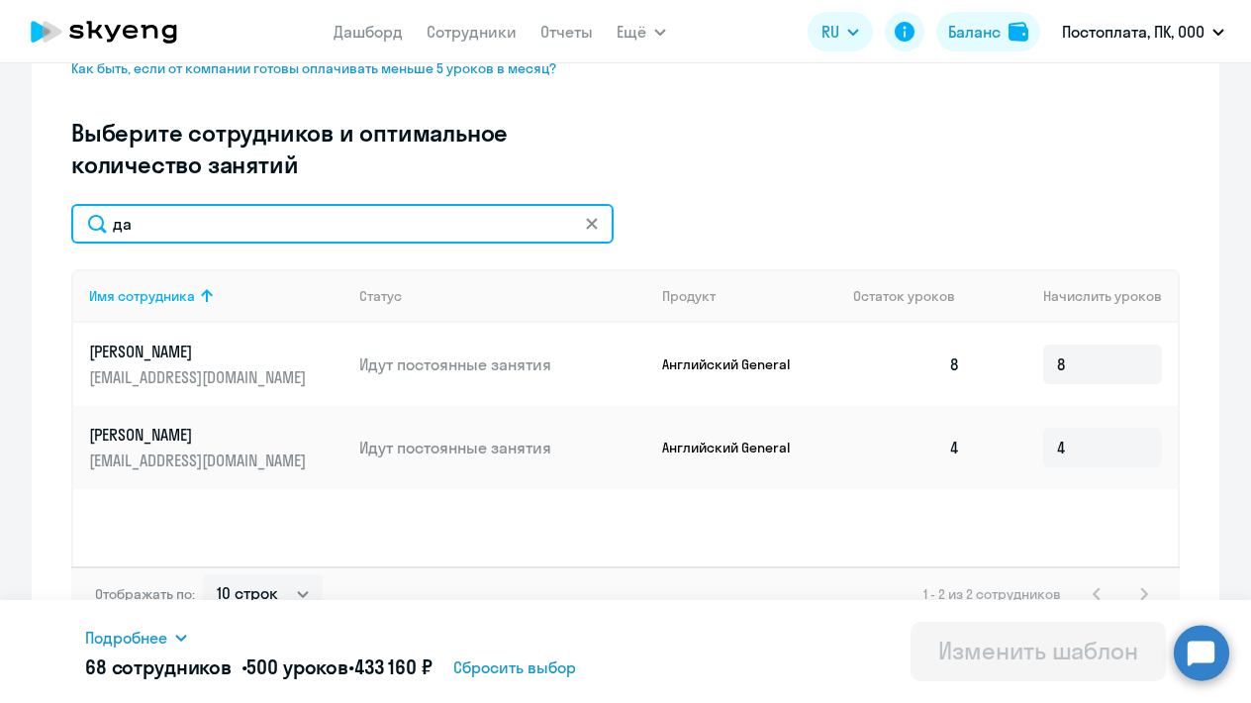
type input "д"
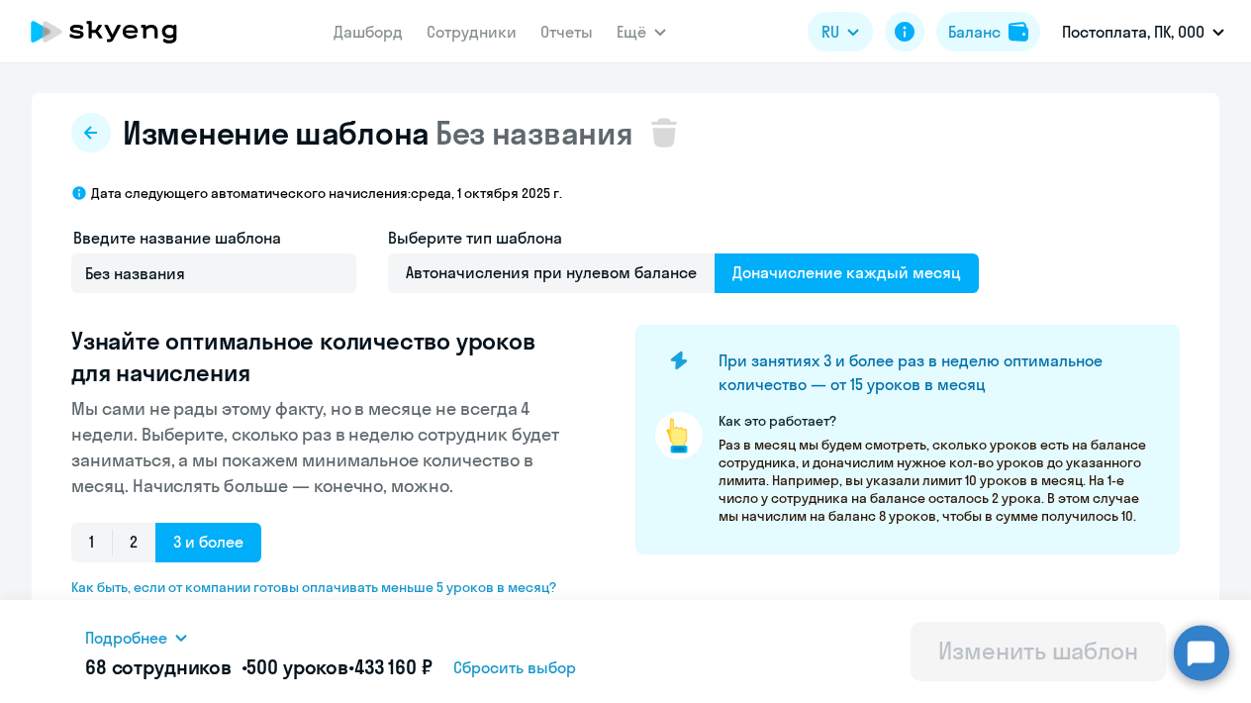
scroll to position [0, 0]
click at [465, 44] on nav "Дашборд Сотрудники Отчеты" at bounding box center [463, 32] width 259 height 40
click at [461, 31] on link "Сотрудники" at bounding box center [472, 32] width 90 height 20
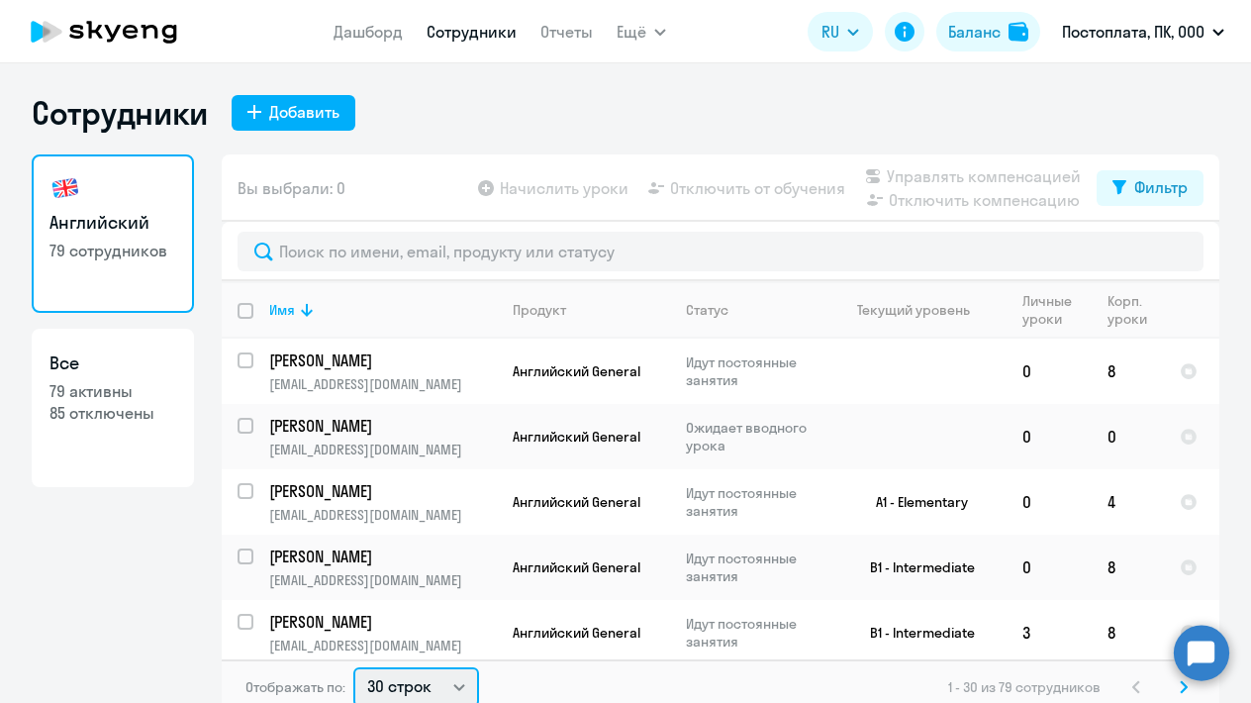
scroll to position [4, 0]
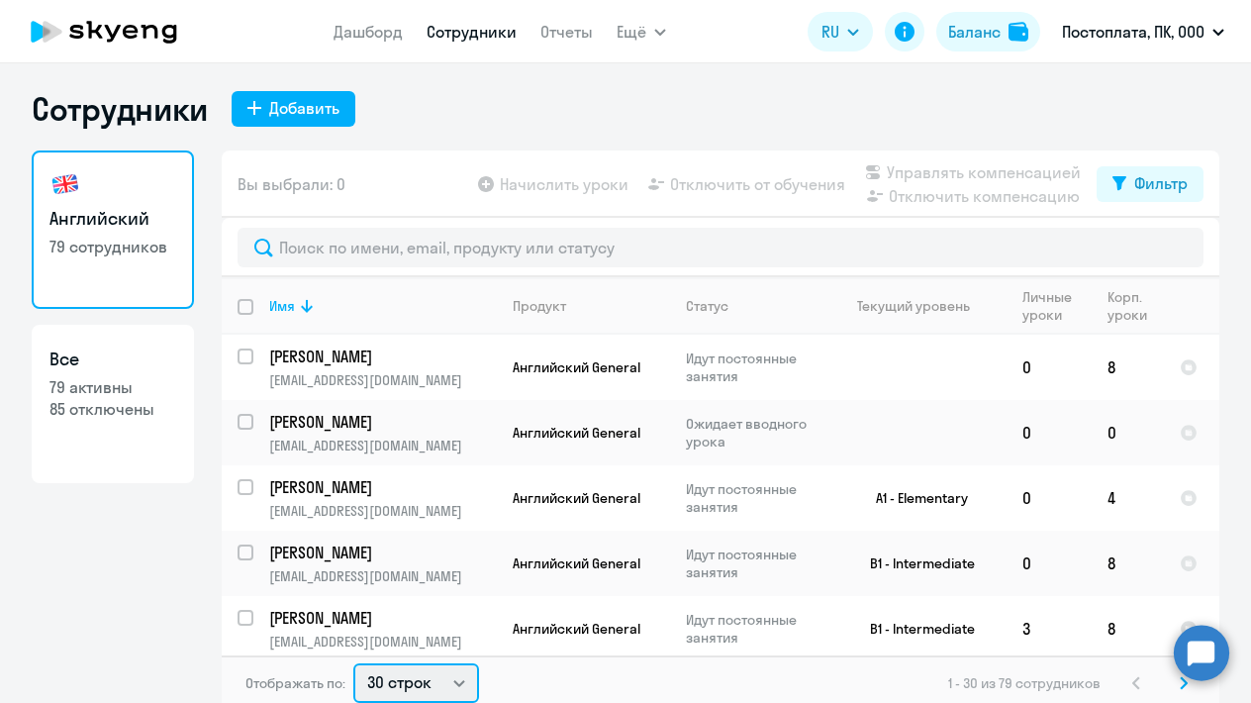
select select "100"
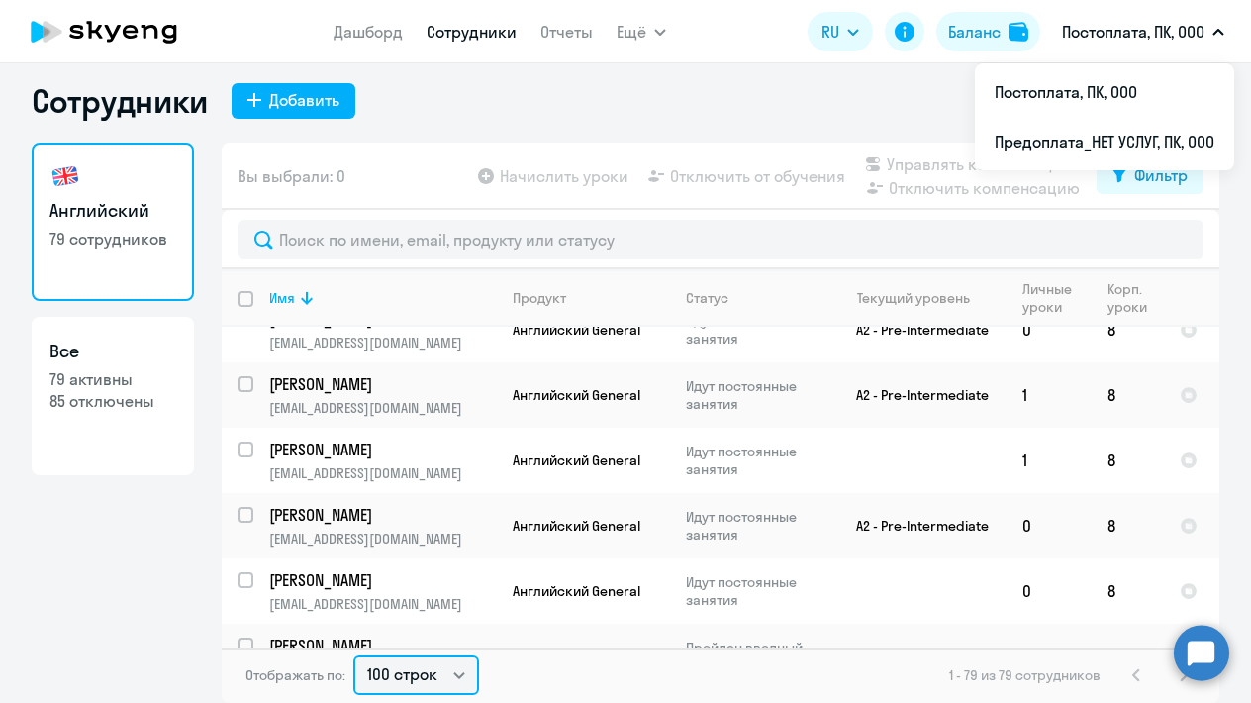
scroll to position [12, 0]
click at [287, 700] on p "Daria" at bounding box center [381, 711] width 224 height 22
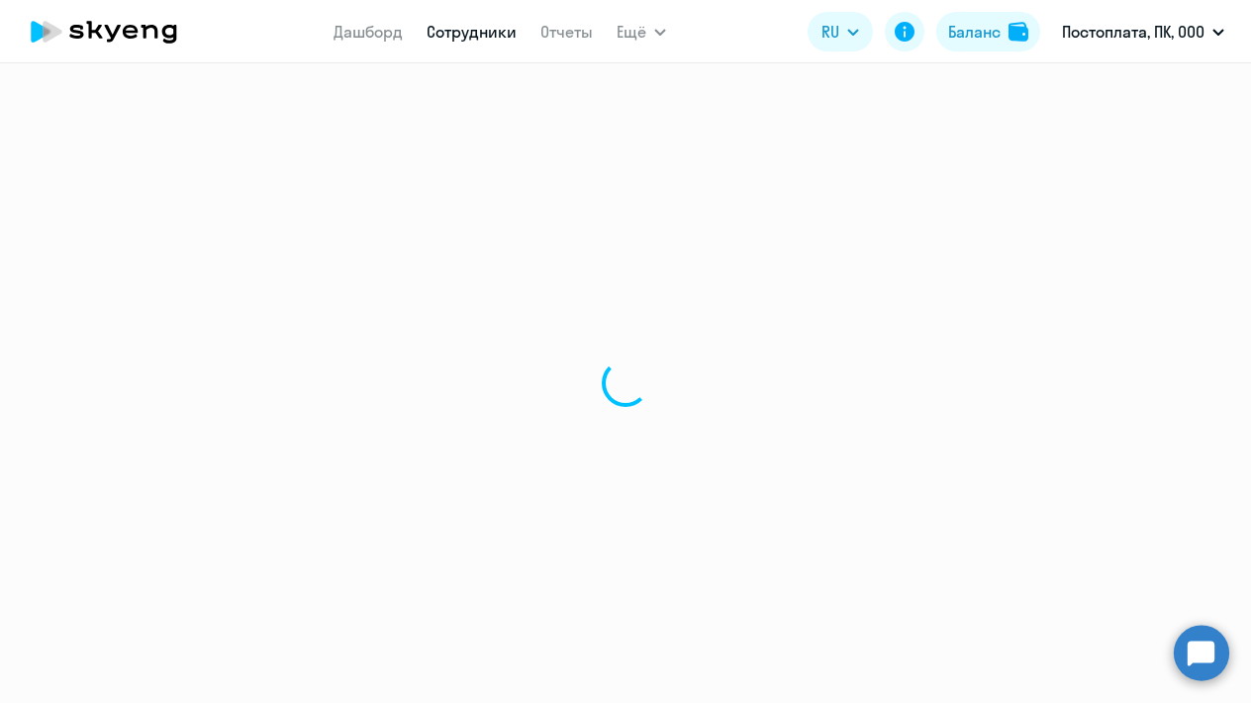
select select "english"
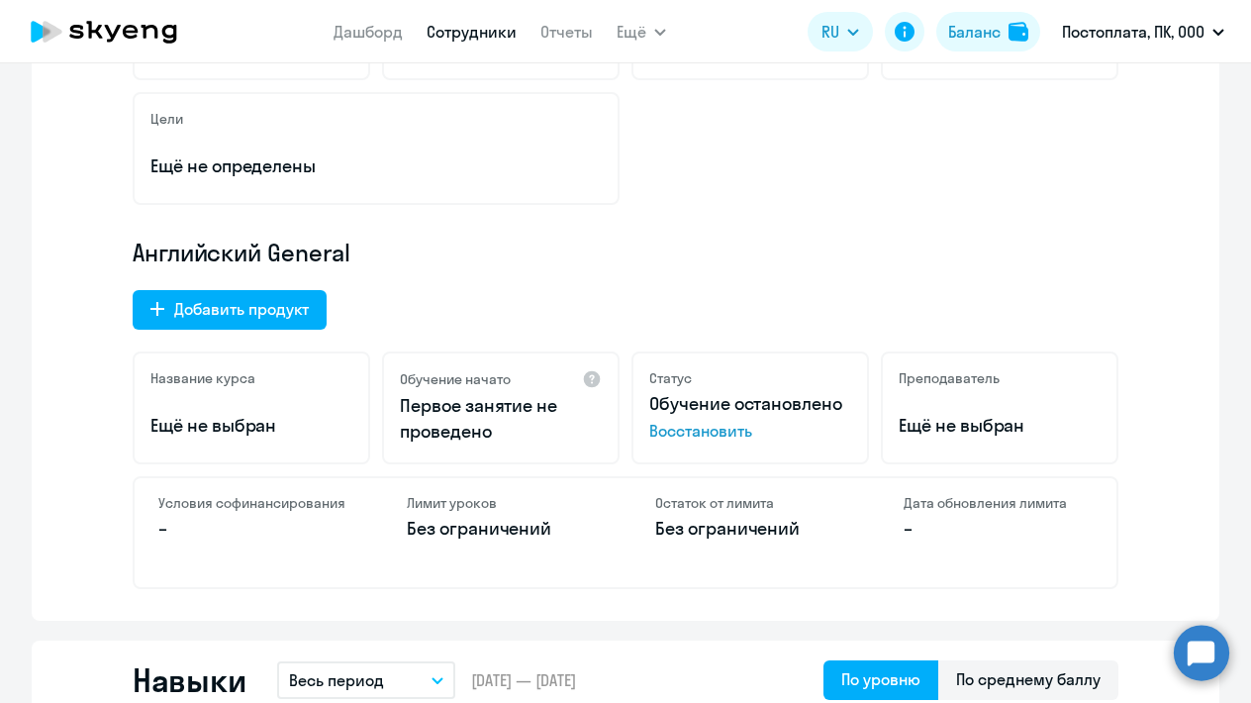
scroll to position [498, 0]
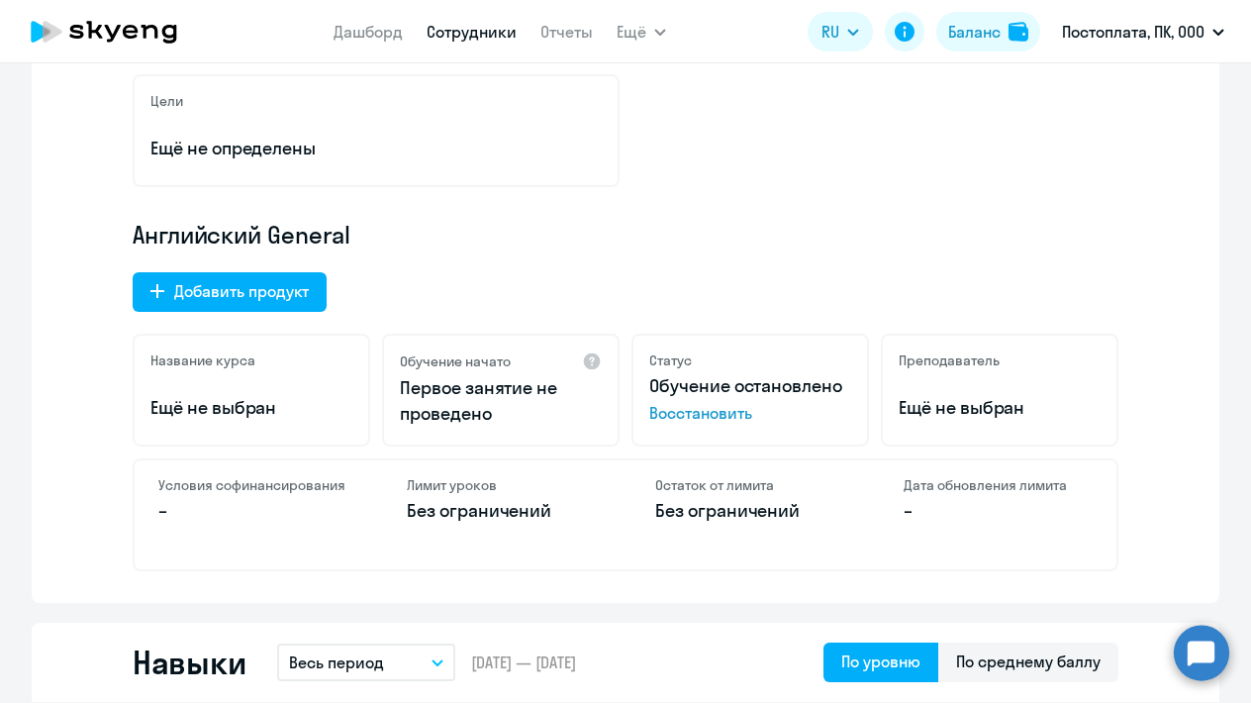
click at [699, 413] on span "Восстановить" at bounding box center [750, 413] width 202 height 24
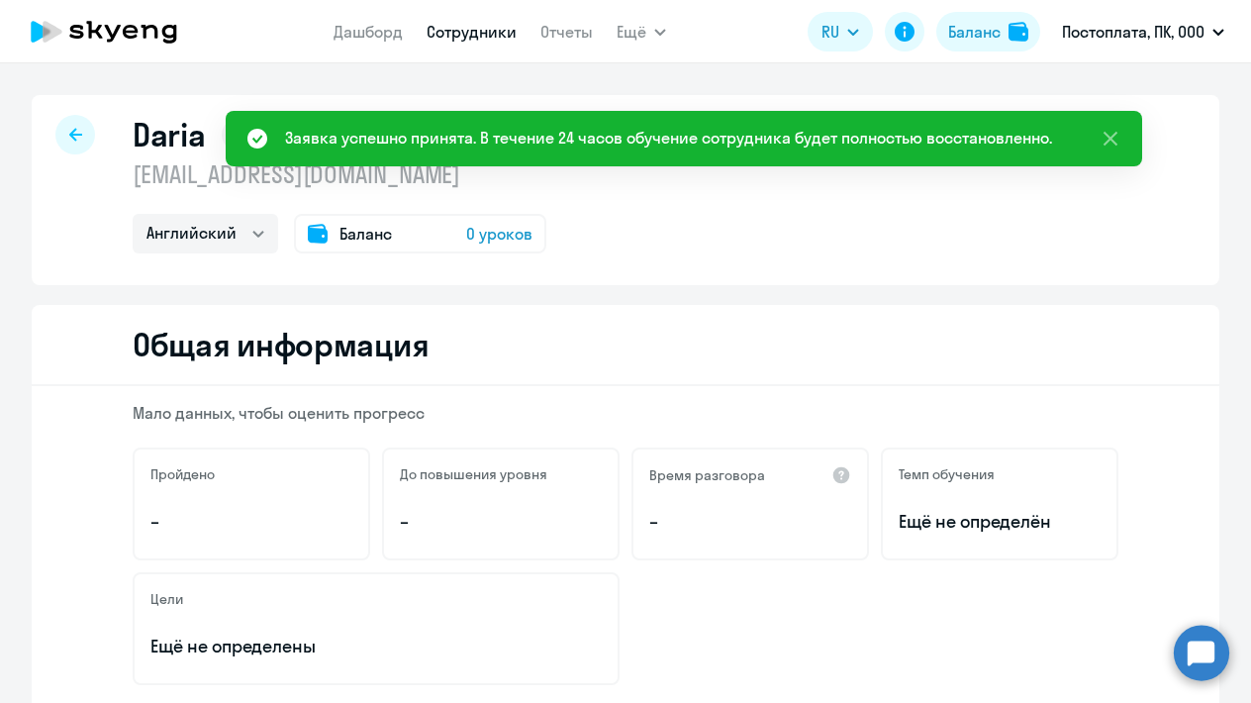
scroll to position [0, 0]
click at [1107, 138] on icon at bounding box center [1111, 139] width 24 height 24
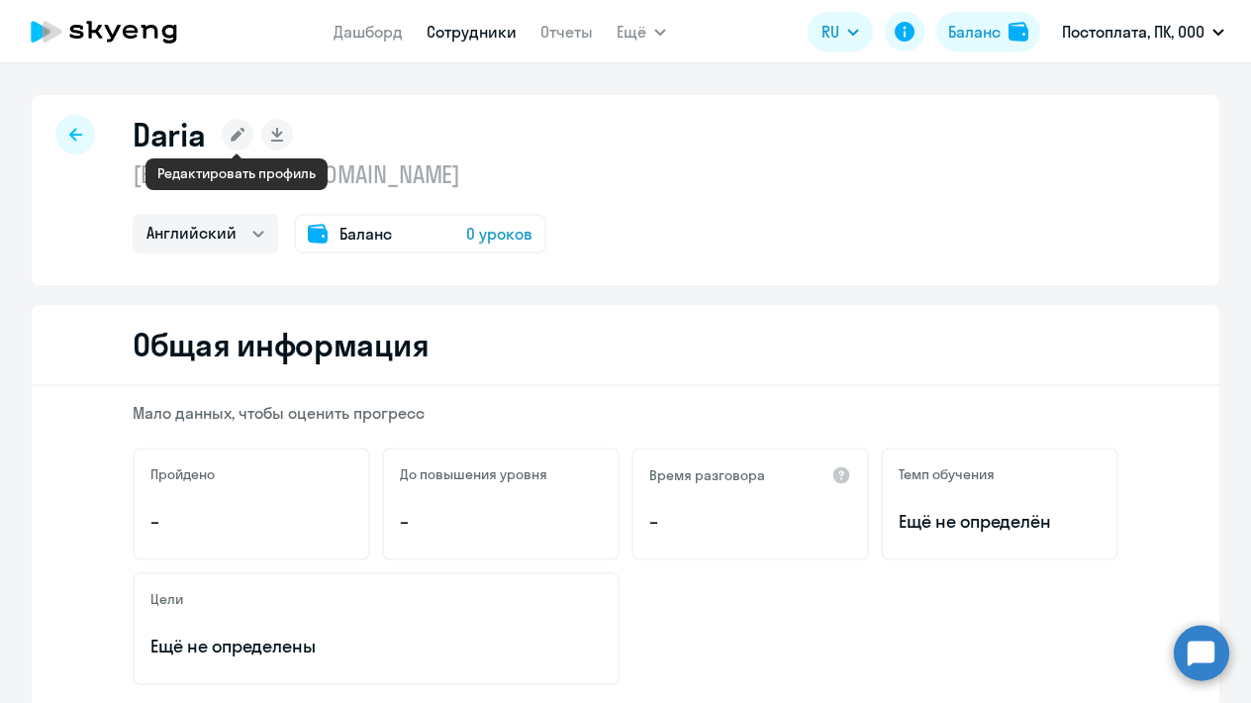
click at [243, 132] on icon at bounding box center [238, 135] width 14 height 14
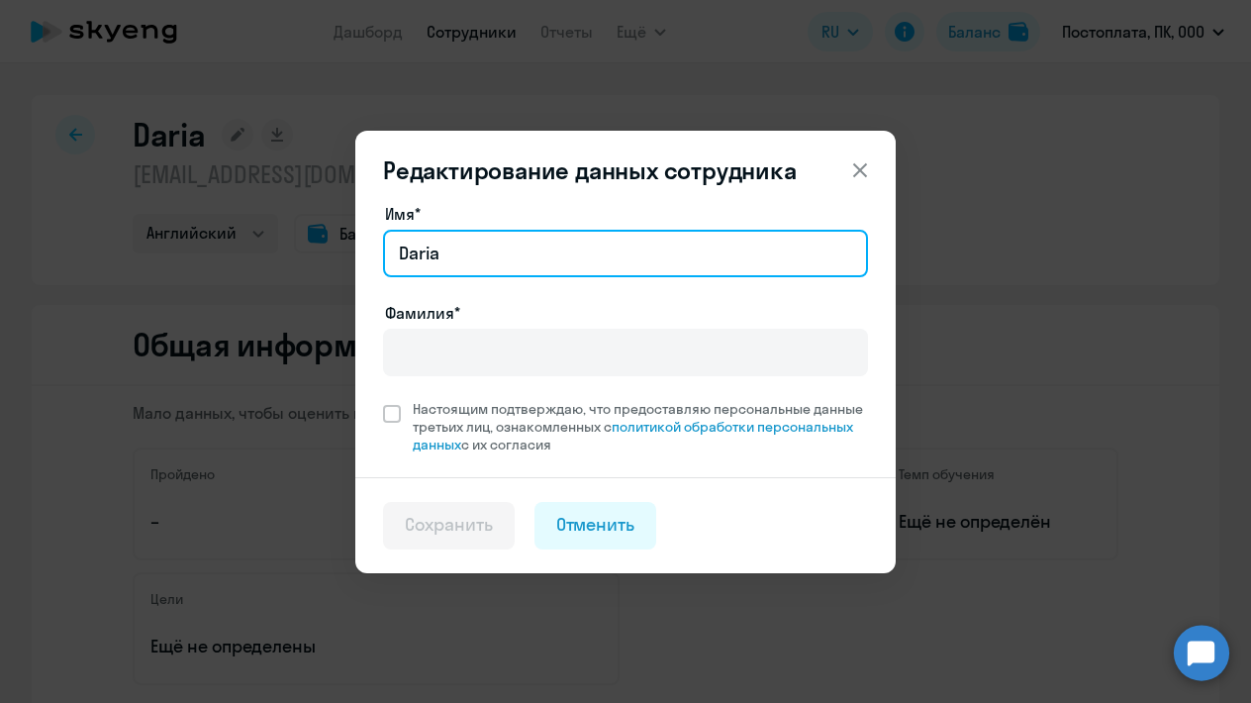
drag, startPoint x: 485, startPoint y: 259, endPoint x: 254, endPoint y: 279, distance: 231.5
click at [254, 279] on div "Редактирование данных сотрудника Имя* [PERSON_NAME]* Настоящим подтверждаю, что…" at bounding box center [626, 351] width 958 height 554
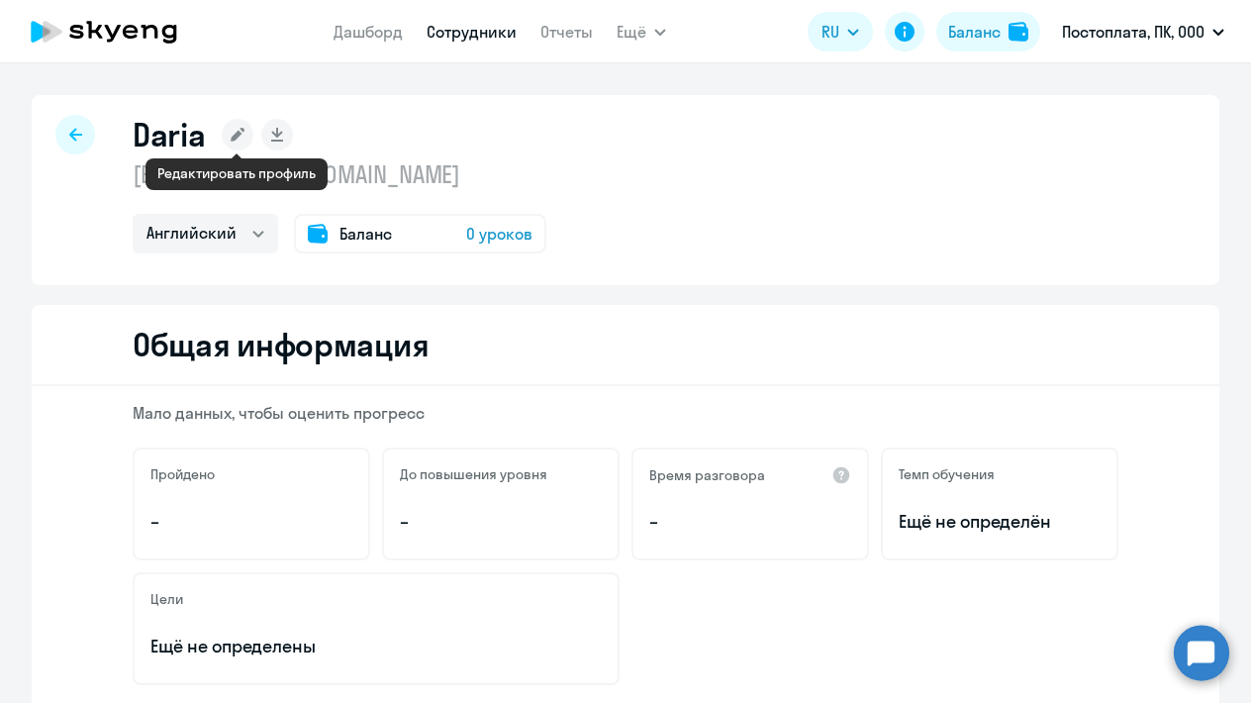
click at [223, 139] on rect at bounding box center [238, 135] width 32 height 32
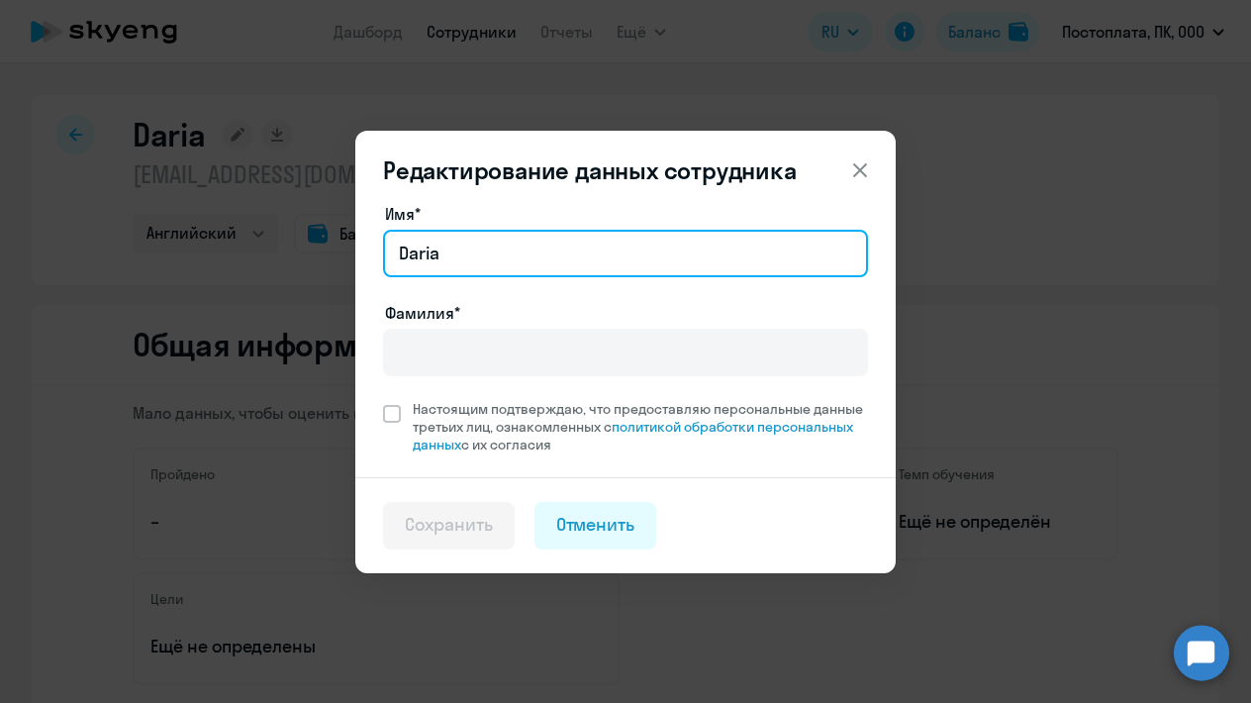
click at [476, 248] on input "Daria" at bounding box center [625, 254] width 485 height 48
type input "D"
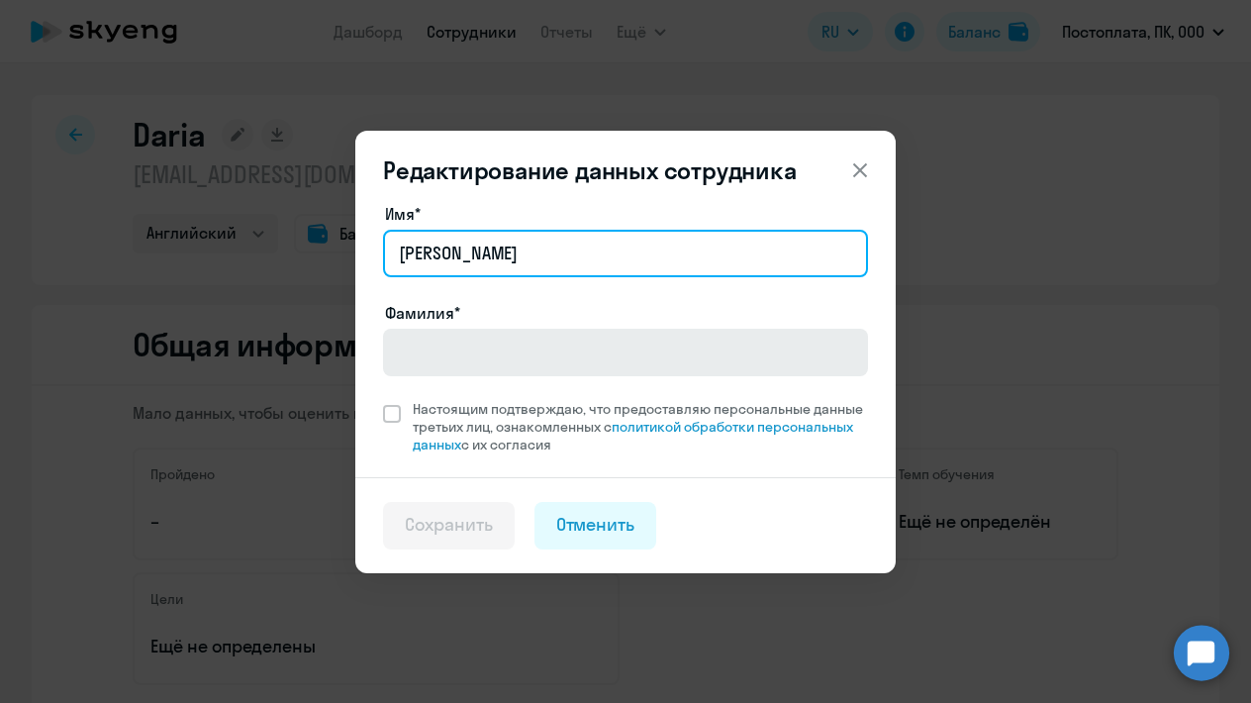
type input "[PERSON_NAME]"
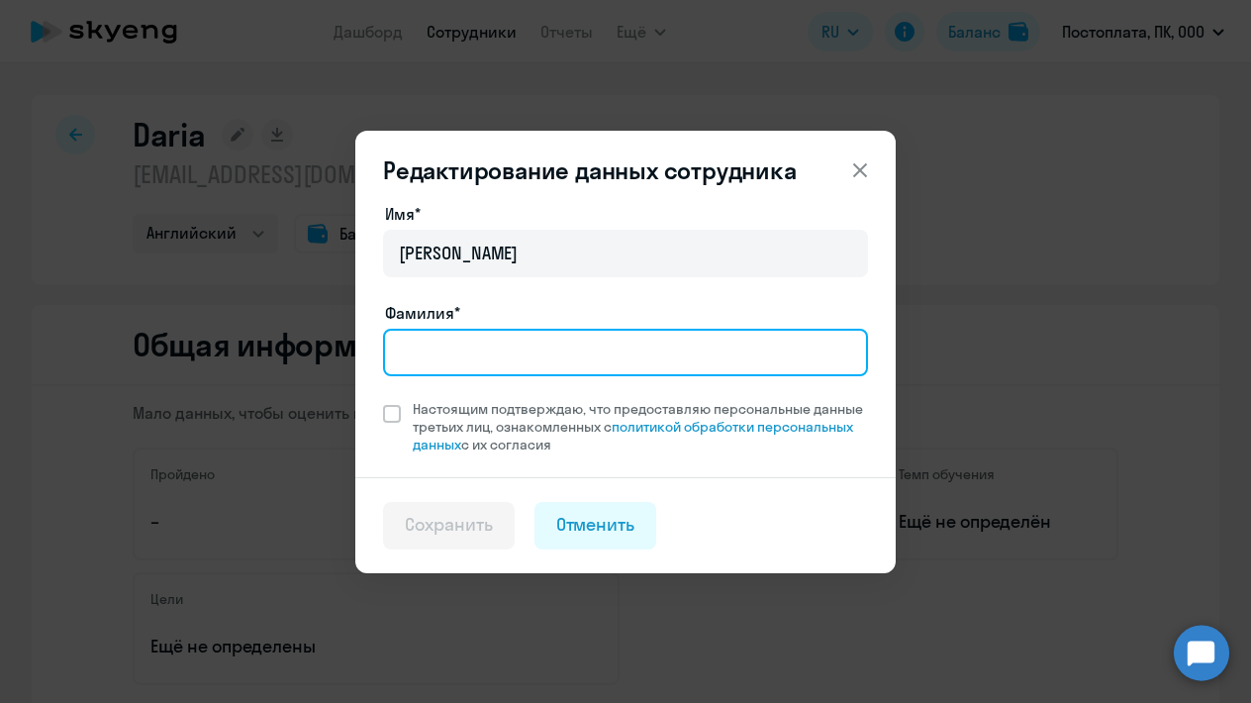
click at [434, 356] on input "Фамилия*" at bounding box center [625, 353] width 485 height 48
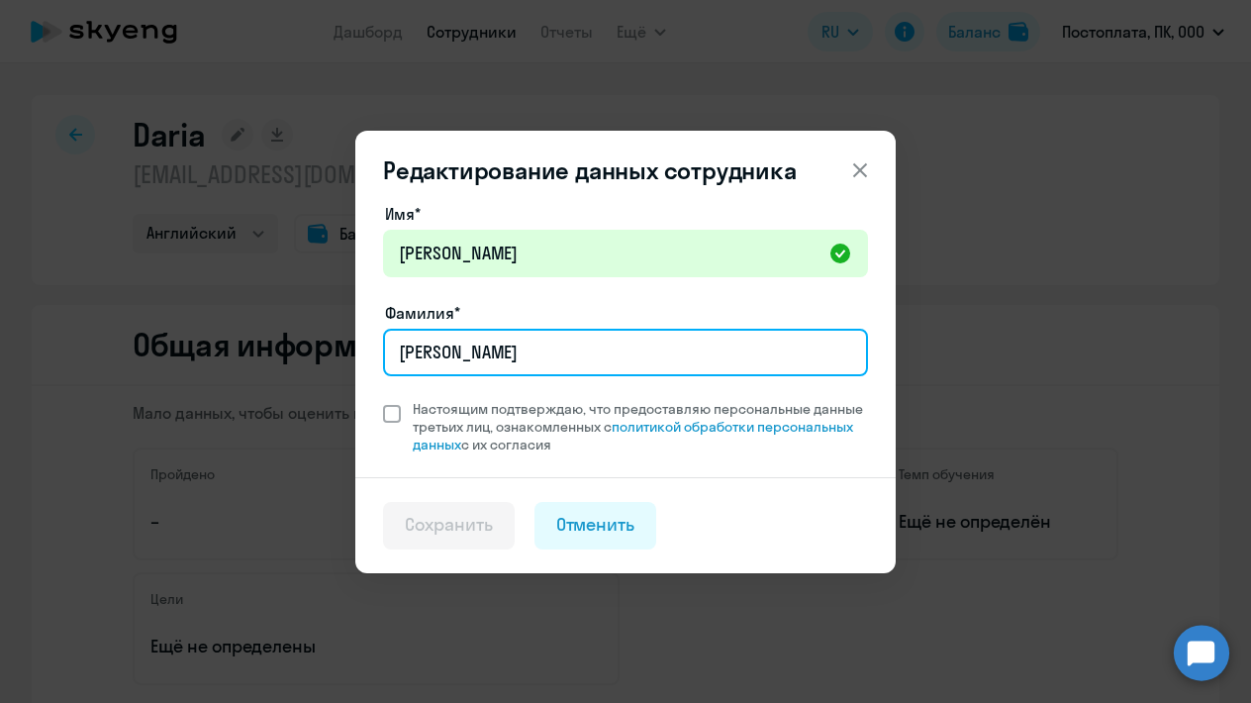
type input "[PERSON_NAME]"
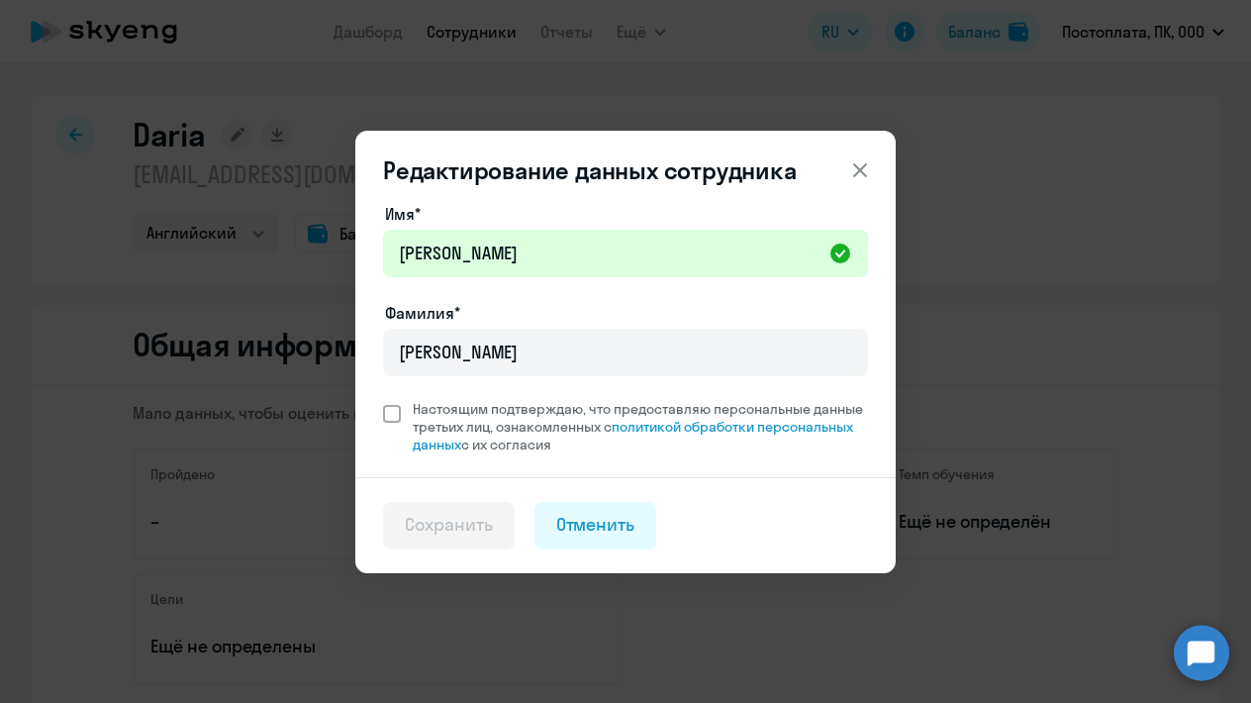
click at [388, 417] on span at bounding box center [392, 414] width 18 height 18
click at [383, 400] on input "Настоящим подтверждаю, что предоставляю персональные данные третьих лиц, ознако…" at bounding box center [382, 399] width 1 height 1
checkbox input "true"
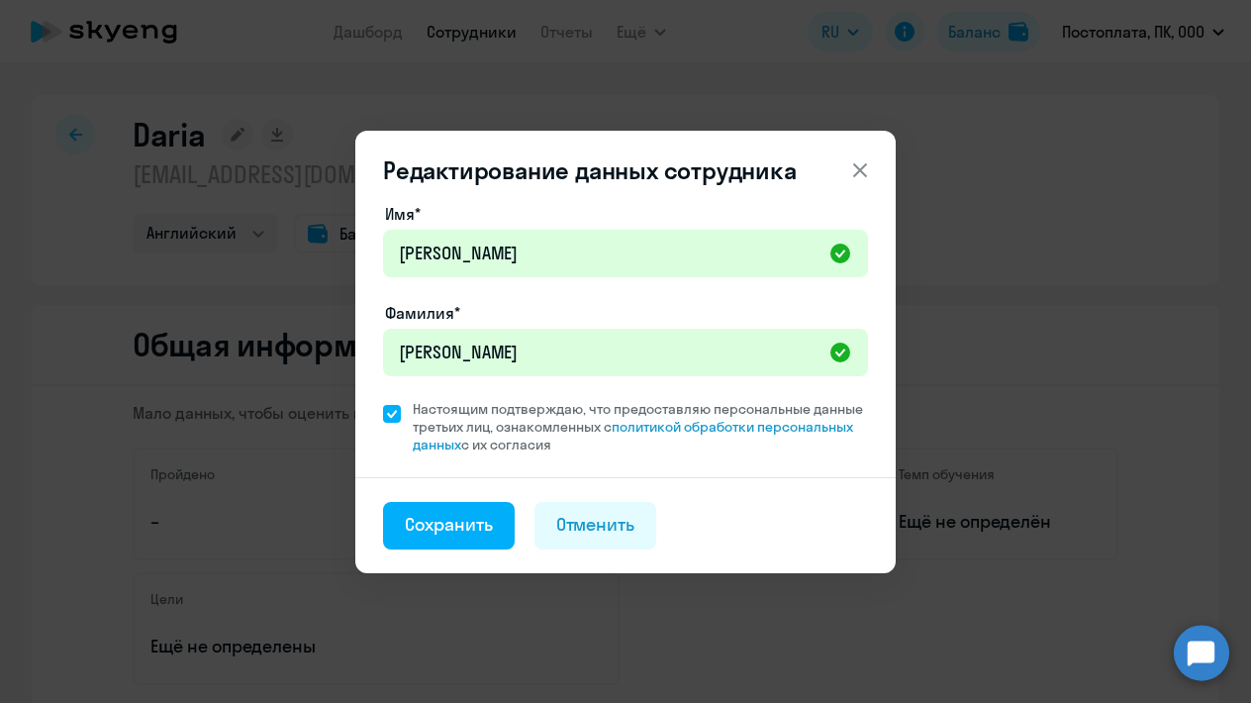
click at [444, 549] on footer "Сохранить Отменить" at bounding box center [625, 525] width 541 height 96
click at [444, 538] on button "Сохранить" at bounding box center [449, 526] width 132 height 48
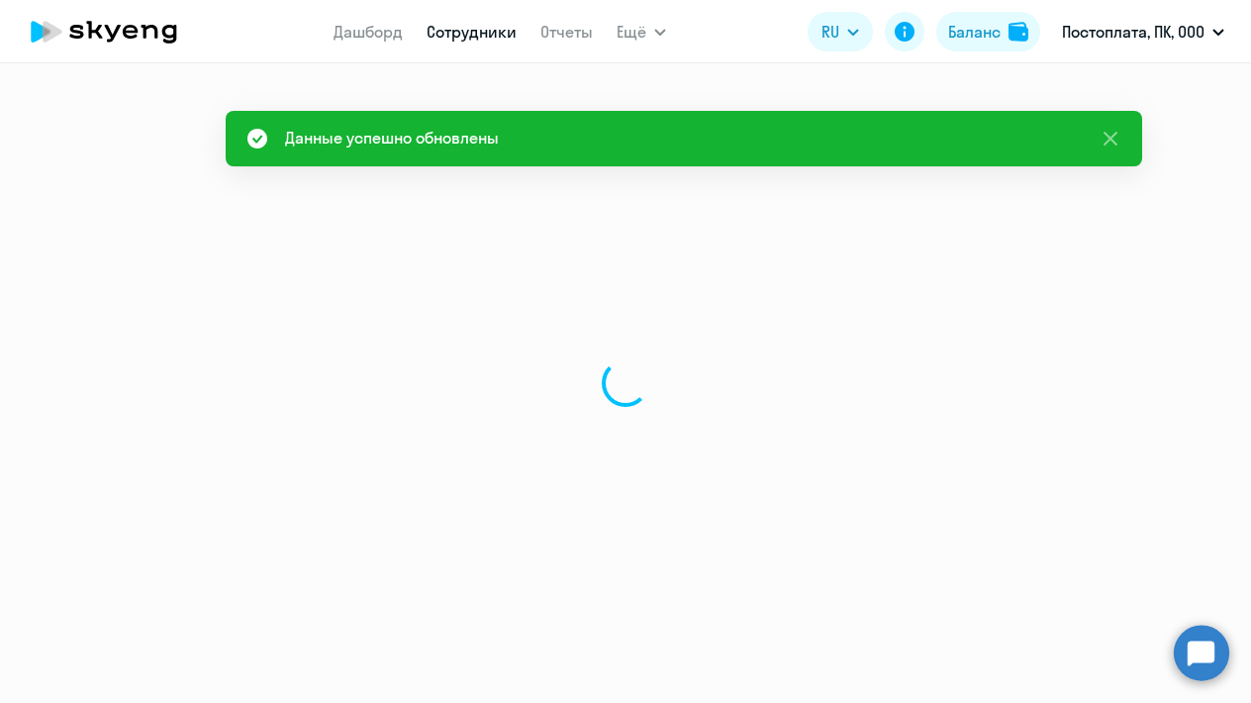
select select "english"
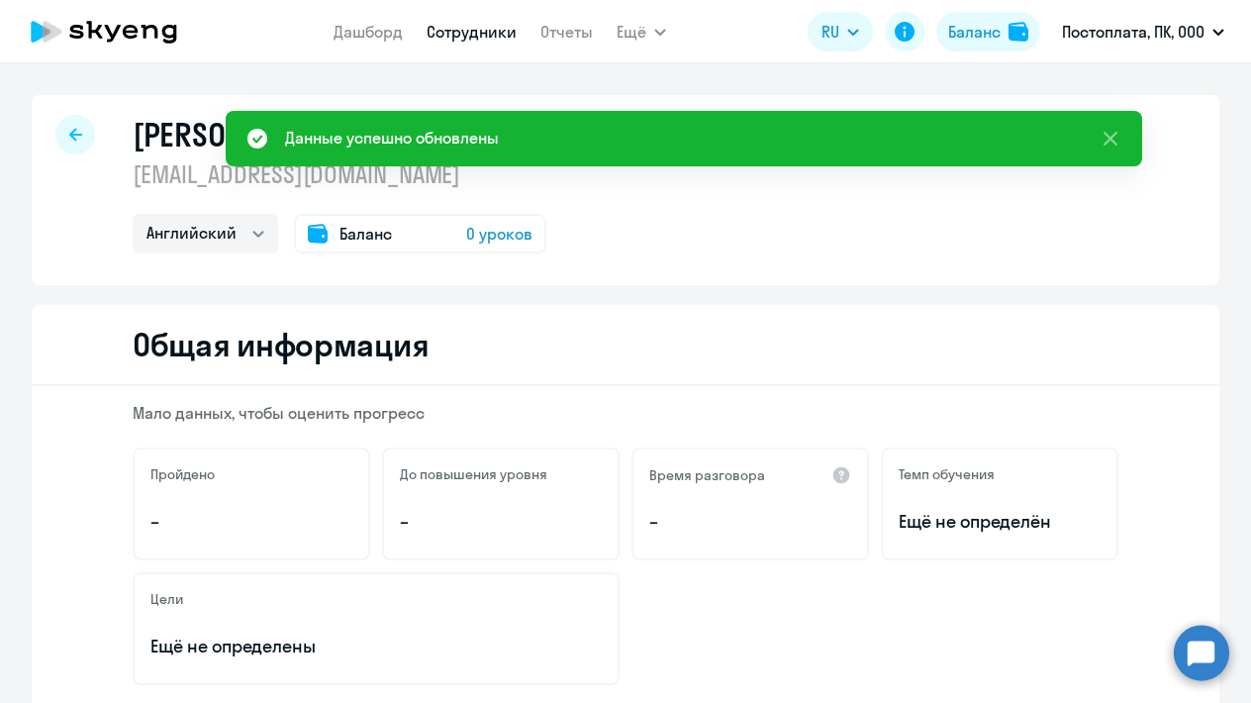
click at [474, 37] on link "Сотрудники" at bounding box center [472, 32] width 90 height 20
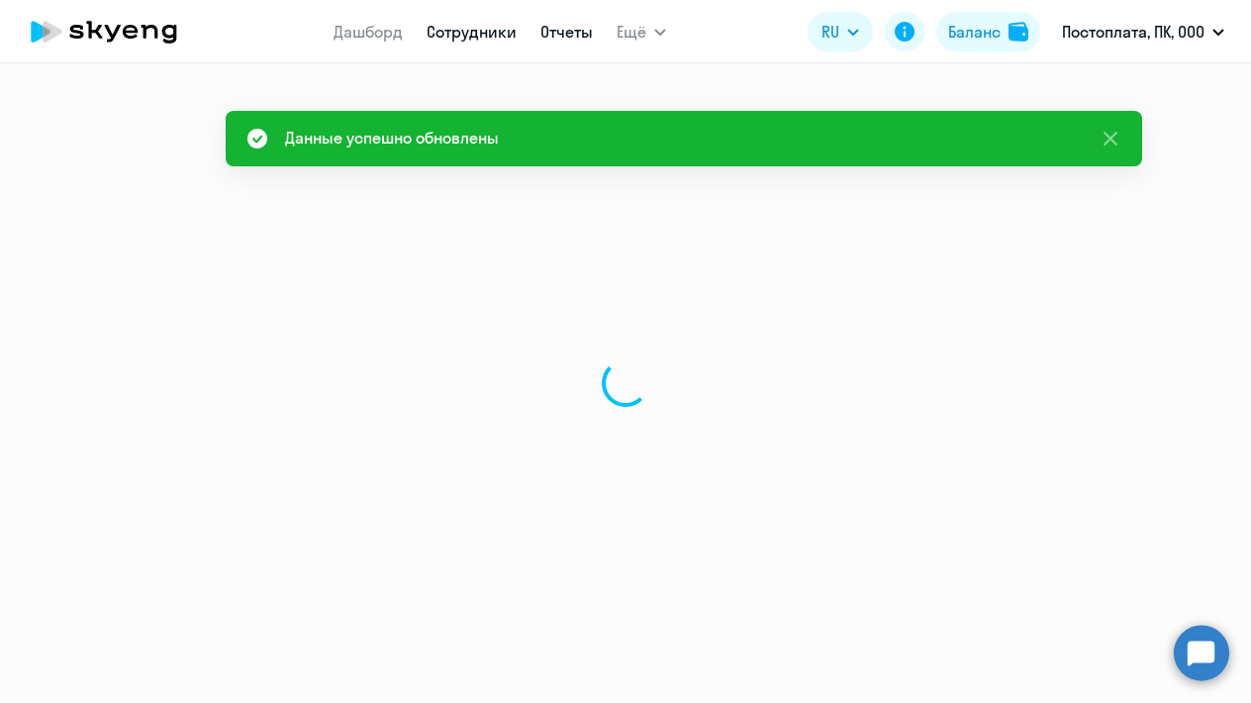
select select "30"
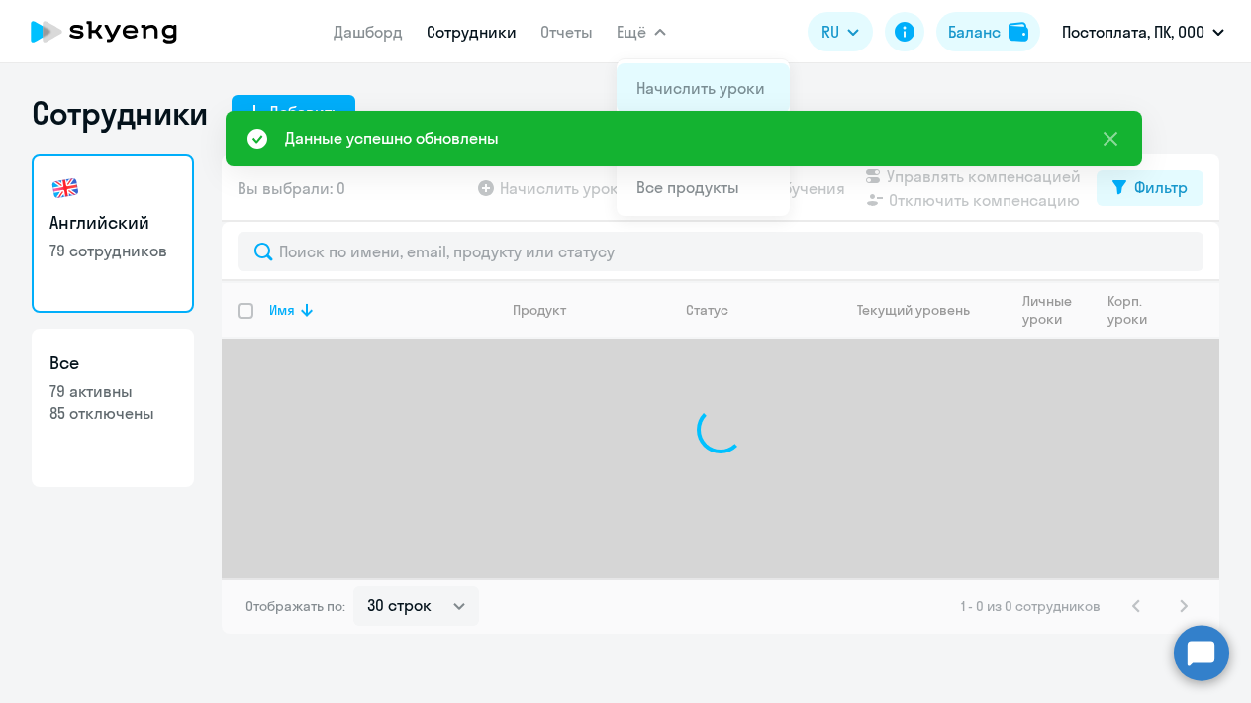
click at [657, 85] on link "Начислить уроки" at bounding box center [701, 88] width 129 height 20
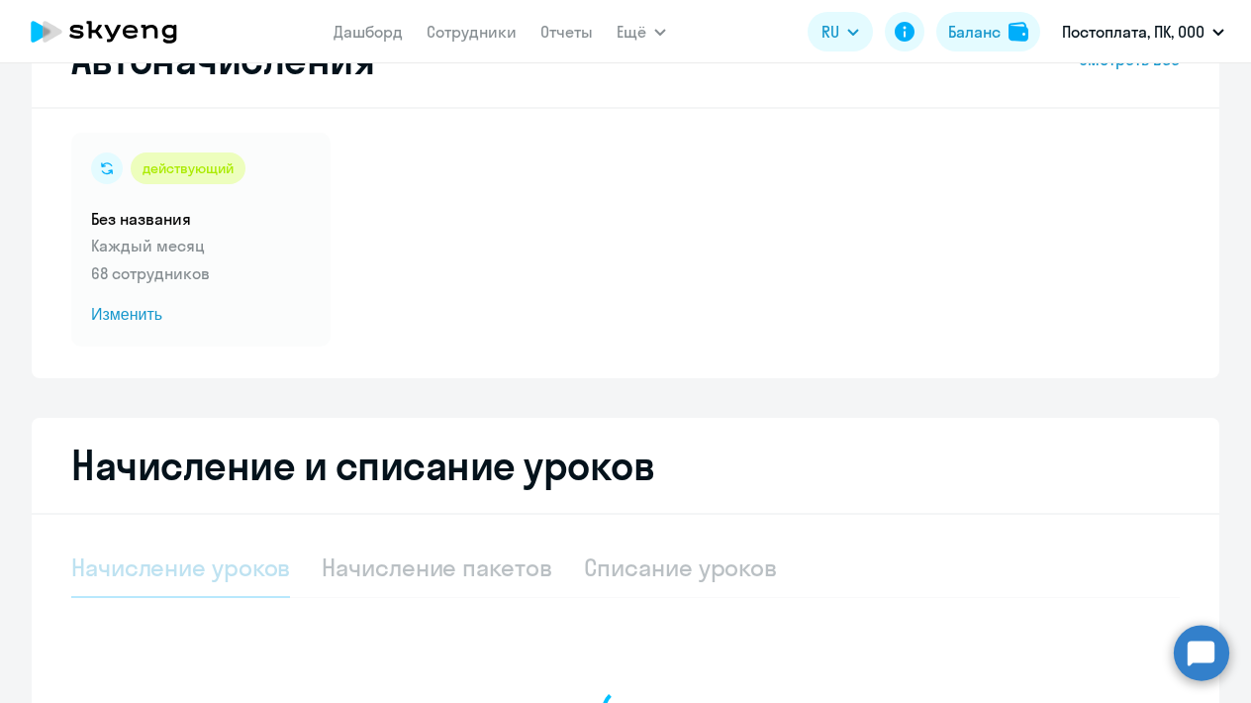
select select "10"
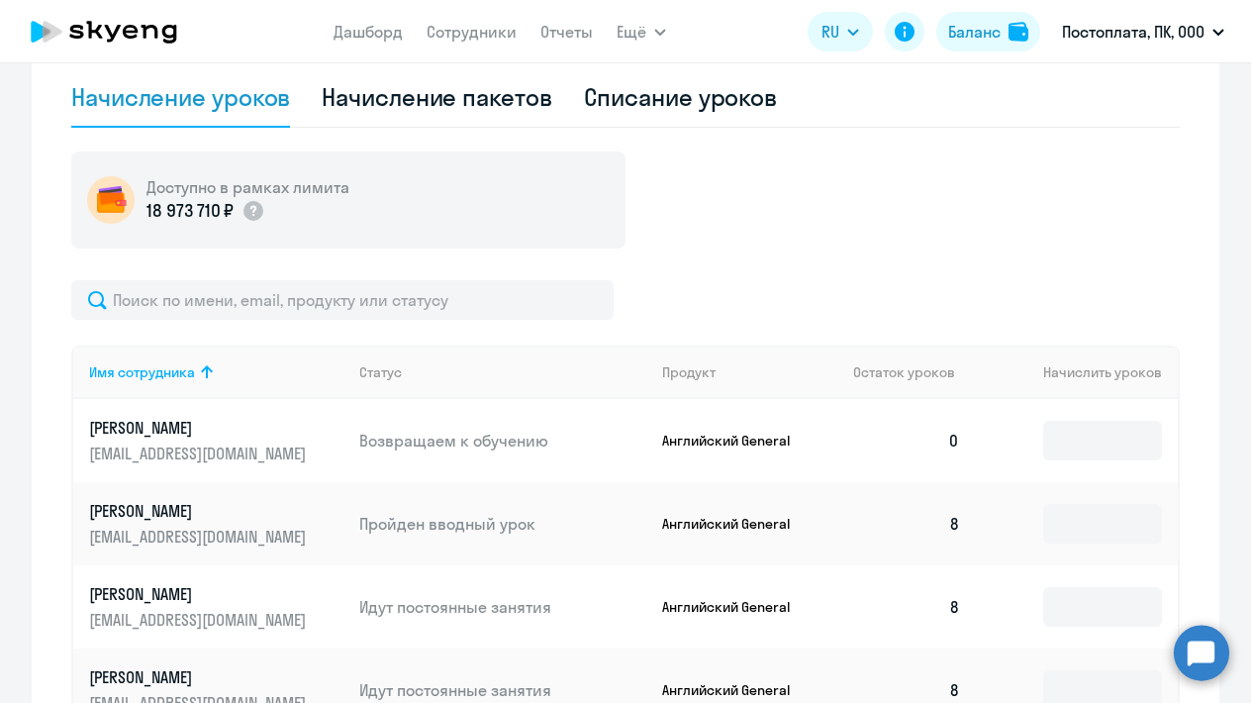
scroll to position [568, 0]
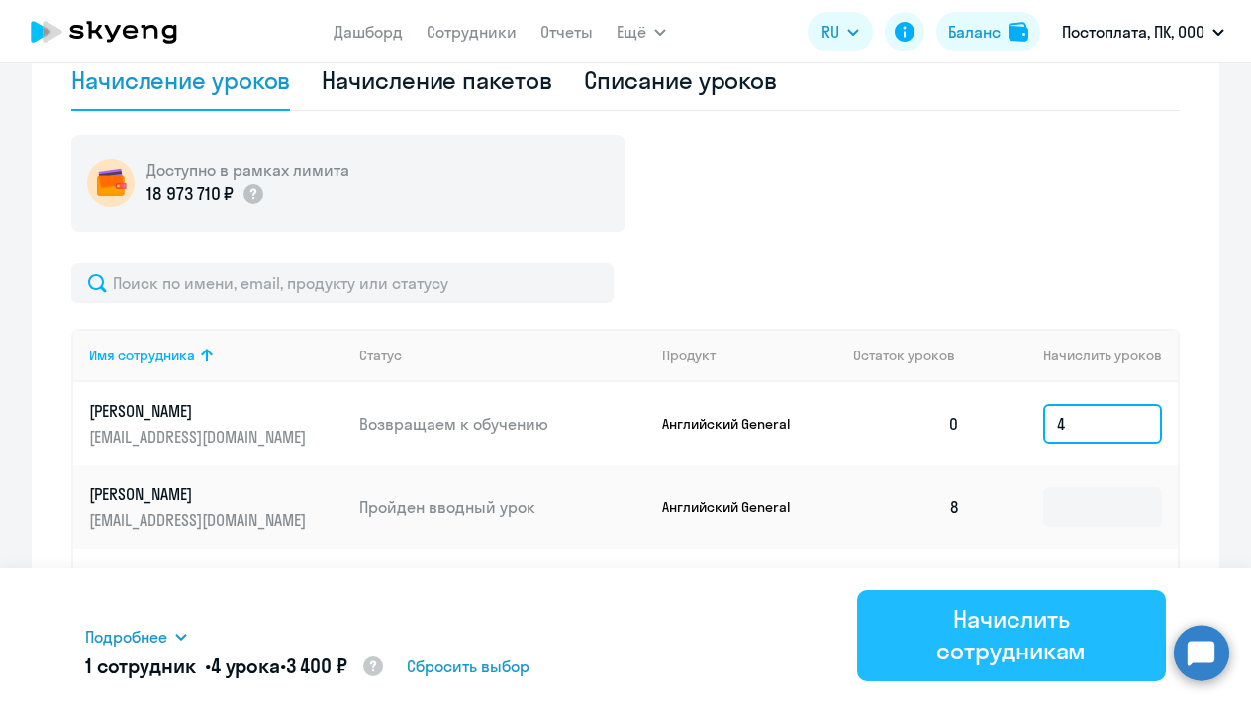
type input "4"
click at [949, 655] on div "Начислить сотрудникам" at bounding box center [1011, 634] width 253 height 63
type input "1"
click at [988, 617] on div "Начислить сотрудникам" at bounding box center [1011, 634] width 253 height 63
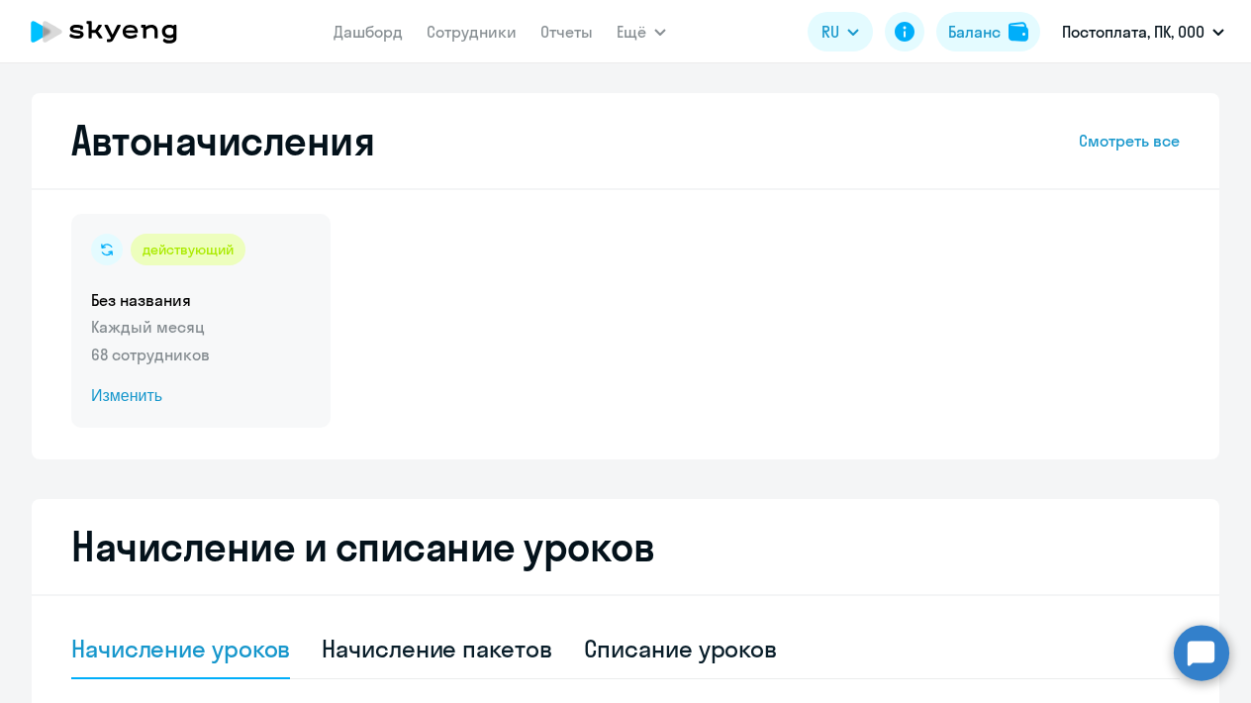
scroll to position [0, 0]
click at [148, 393] on span "Изменить" at bounding box center [201, 396] width 220 height 24
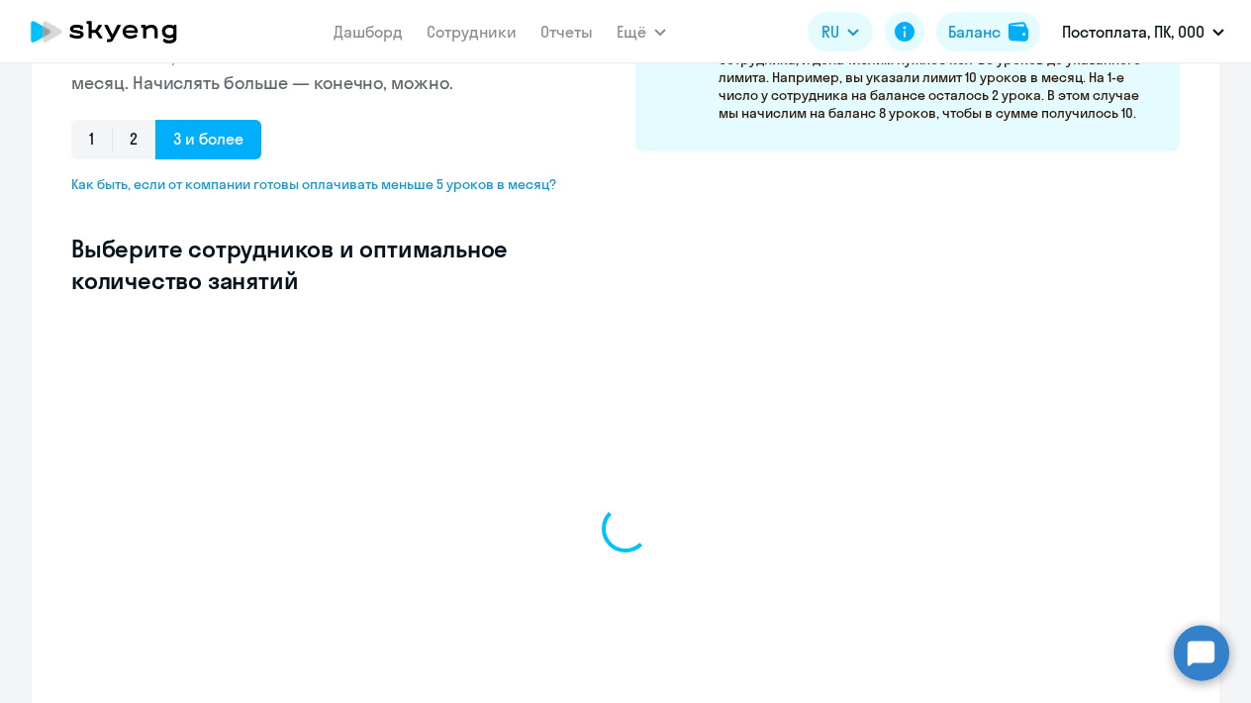
select select "10"
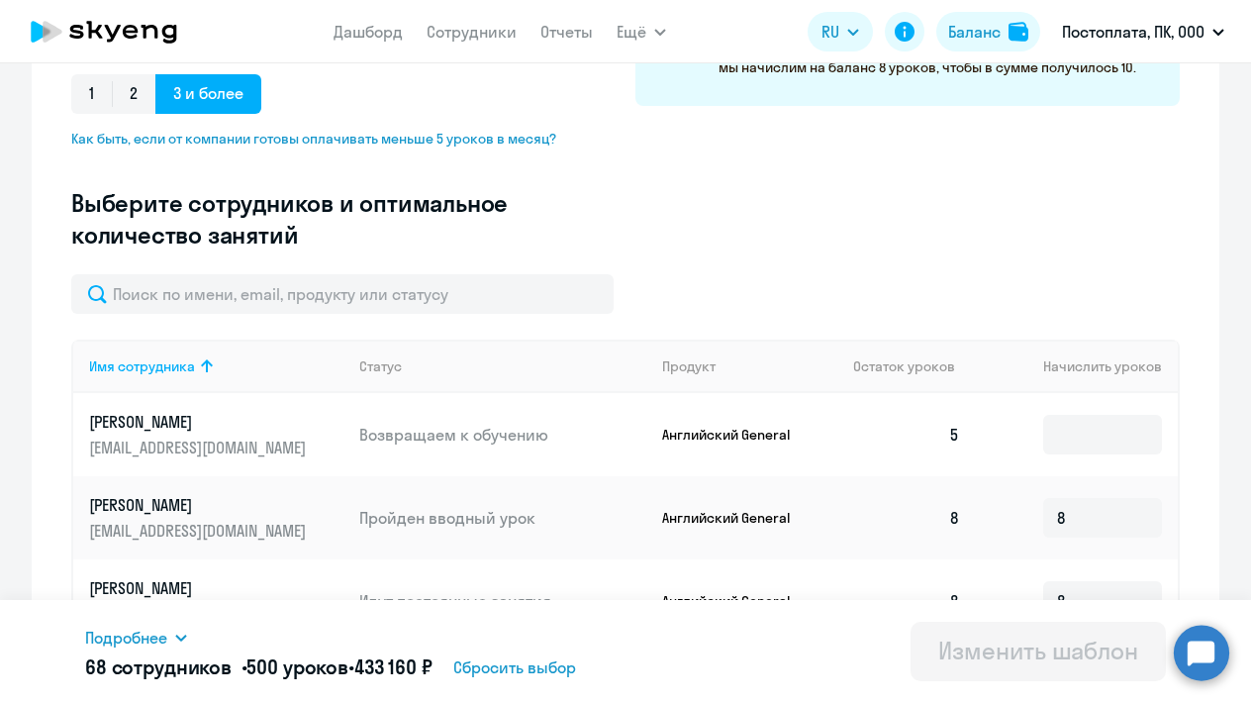
scroll to position [446, 0]
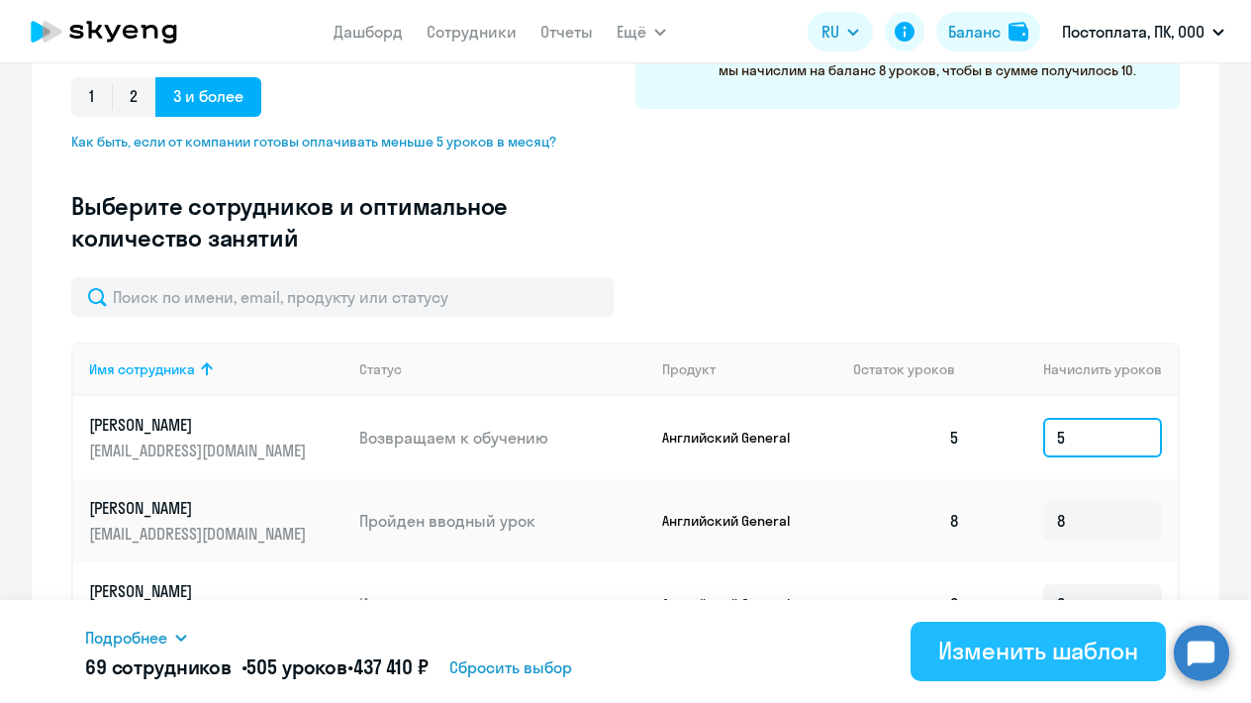
type input "5"
click at [1007, 667] on button "Изменить шаблон" at bounding box center [1038, 651] width 255 height 59
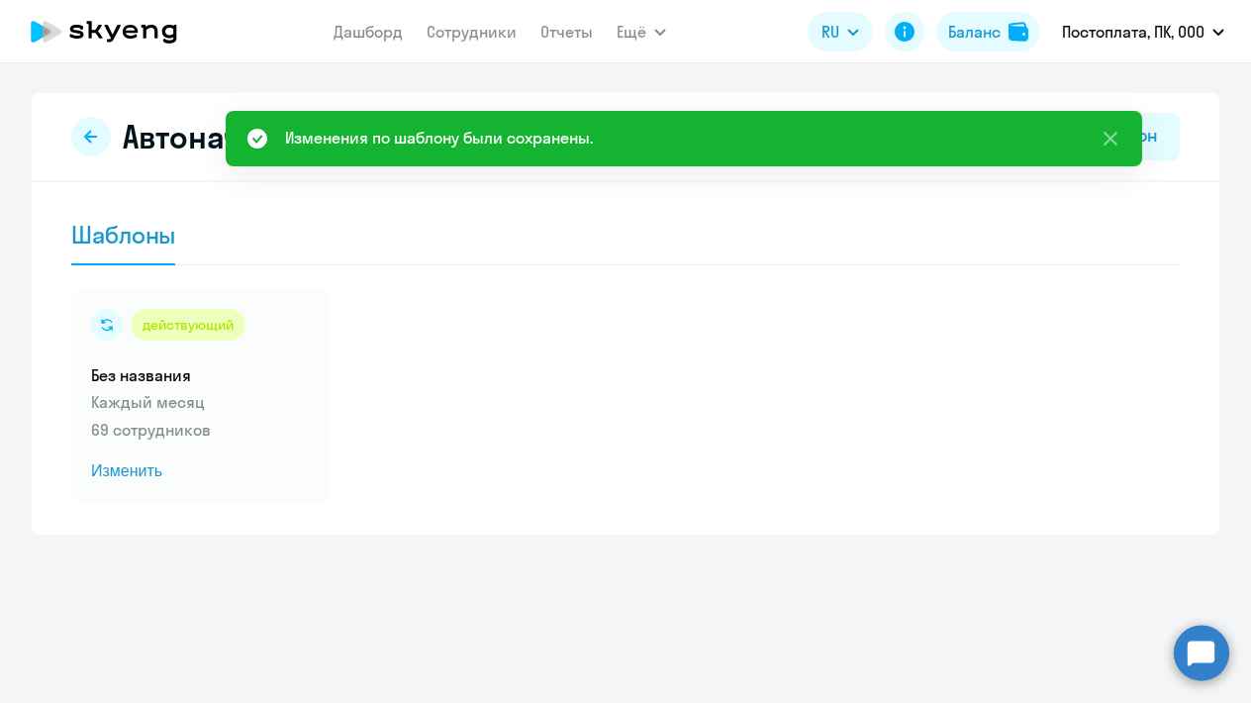
click at [153, 26] on icon at bounding box center [150, 32] width 17 height 14
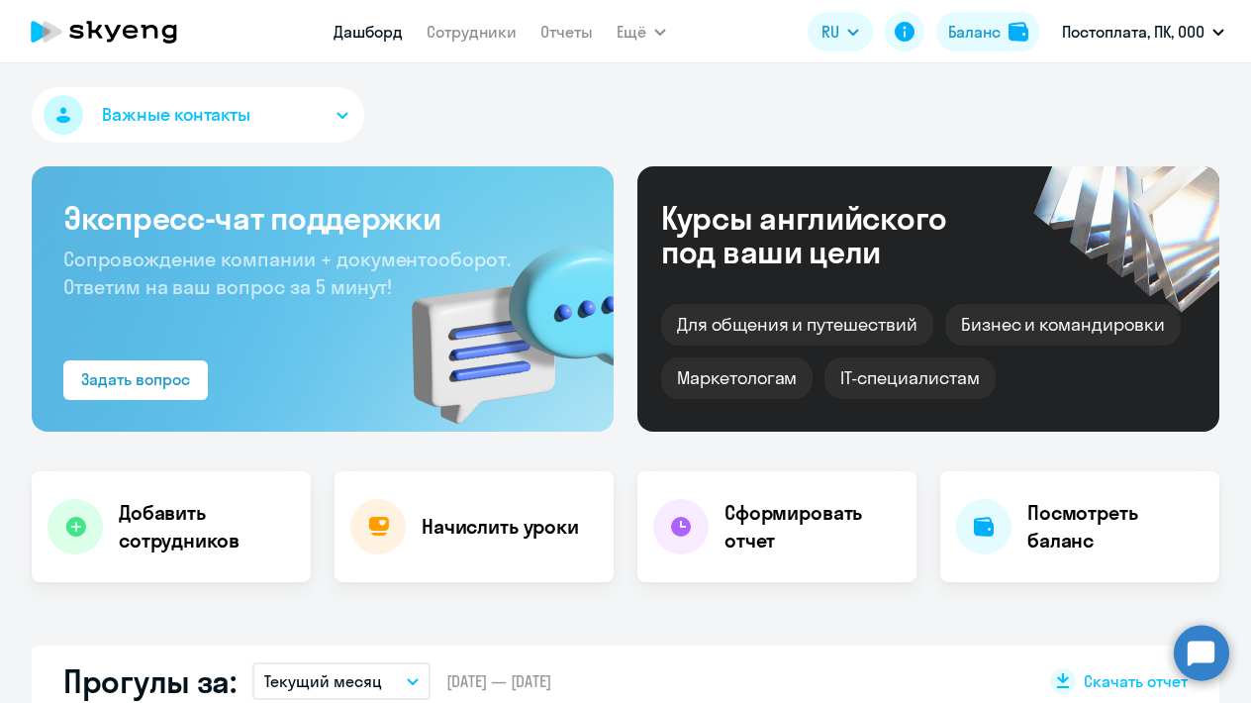
select select "30"
